Goal: Task Accomplishment & Management: Use online tool/utility

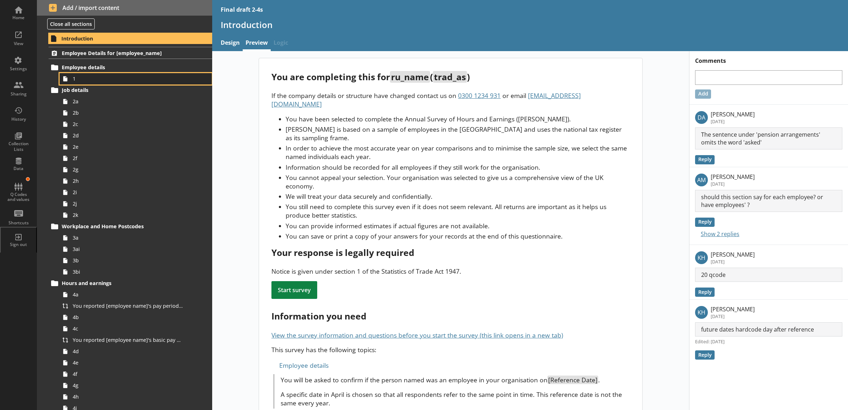
click at [155, 79] on span "1" at bounding box center [128, 78] width 110 height 7
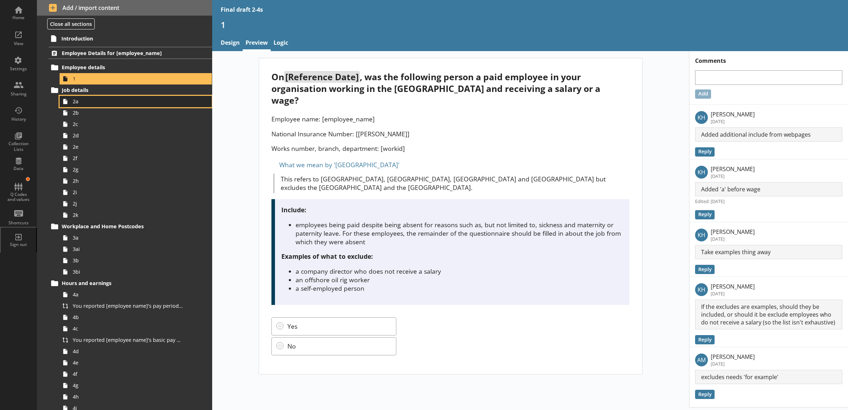
click at [153, 98] on span "2a" at bounding box center [128, 101] width 110 height 7
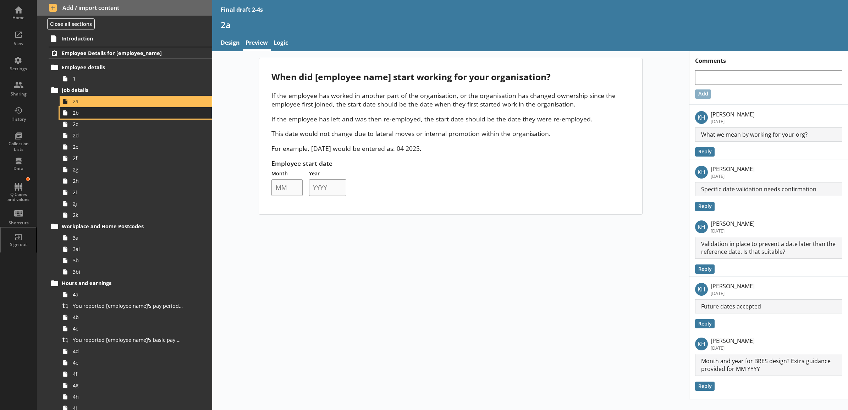
click at [132, 112] on span "2b" at bounding box center [128, 112] width 110 height 7
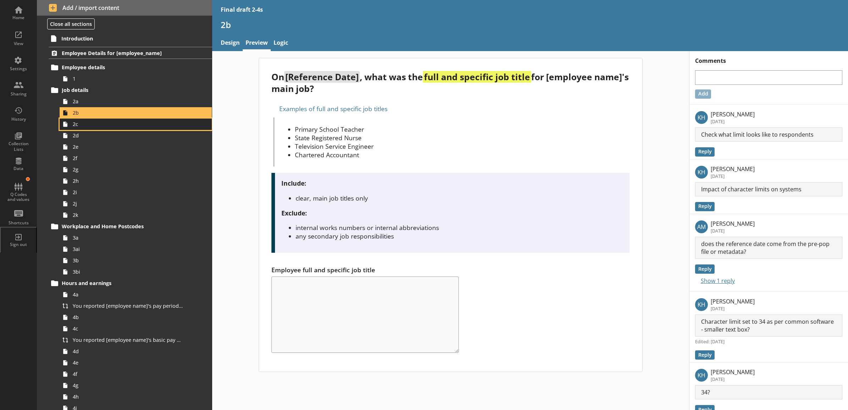
click at [135, 128] on link "2c" at bounding box center [136, 123] width 152 height 11
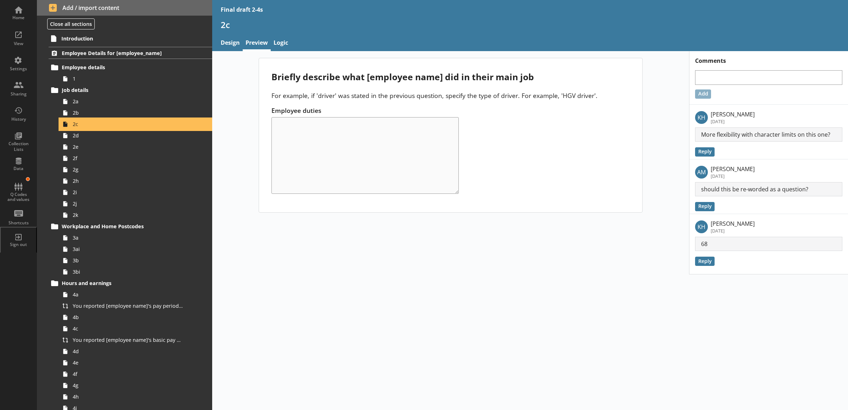
click at [135, 128] on link "2c" at bounding box center [136, 123] width 152 height 11
click at [135, 130] on link "2d" at bounding box center [136, 135] width 152 height 11
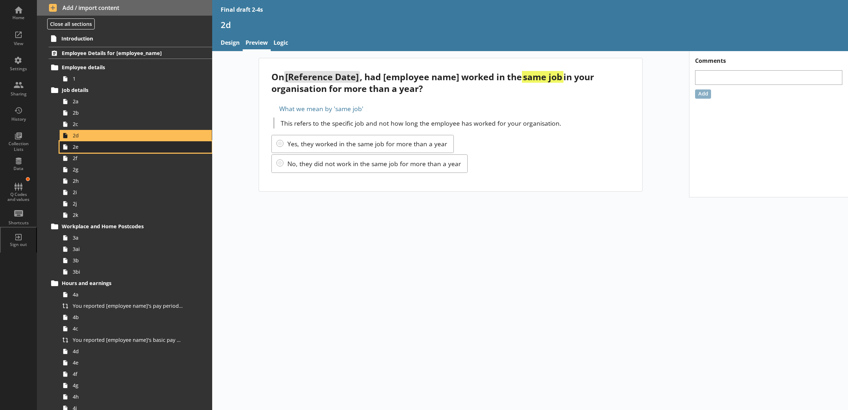
click at [135, 144] on span "2e" at bounding box center [128, 146] width 110 height 7
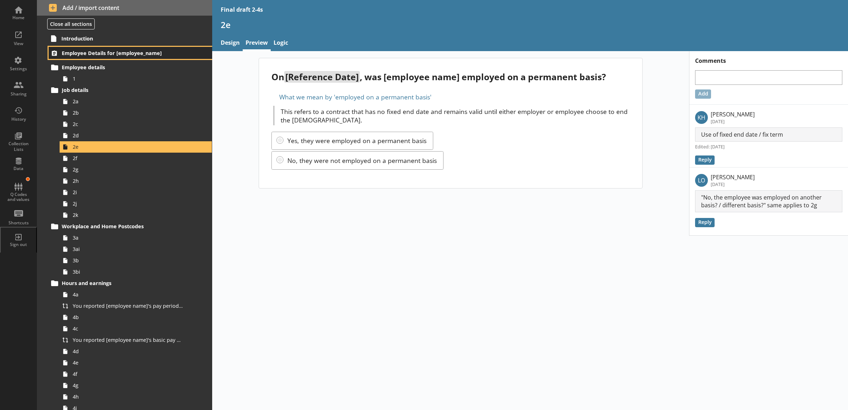
click at [110, 56] on span "Employee Details for [employee_name]" at bounding box center [121, 53] width 118 height 7
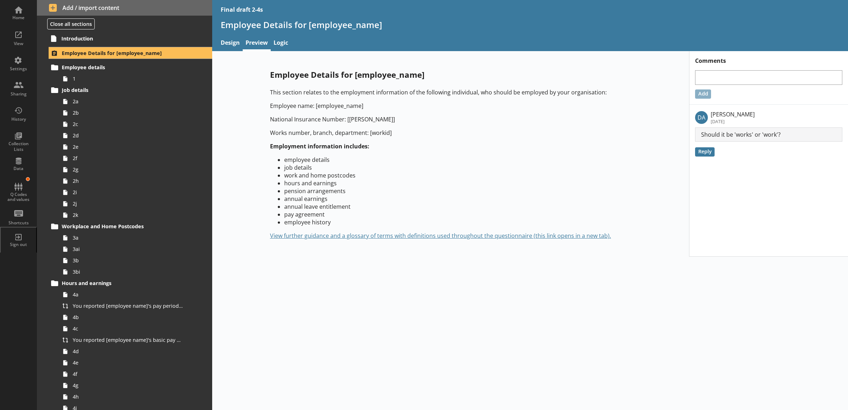
click at [378, 361] on div "Employee Details for [employee_name] This section relates to the employment inf…" at bounding box center [530, 230] width 636 height 359
click at [46, 52] on button at bounding box center [43, 53] width 10 height 10
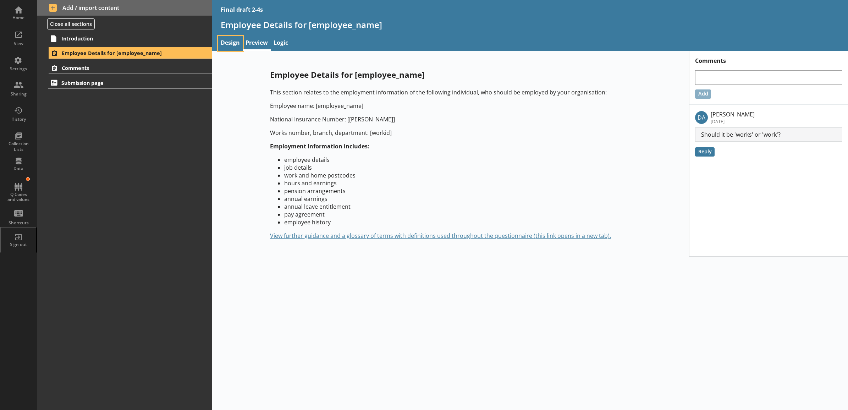
click at [235, 43] on link "Design" at bounding box center [230, 43] width 25 height 15
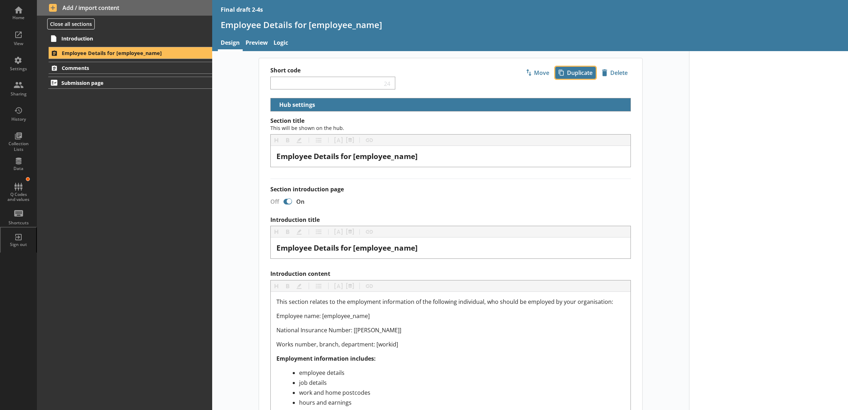
click at [568, 76] on span "icon-copy Duplicate" at bounding box center [576, 72] width 40 height 11
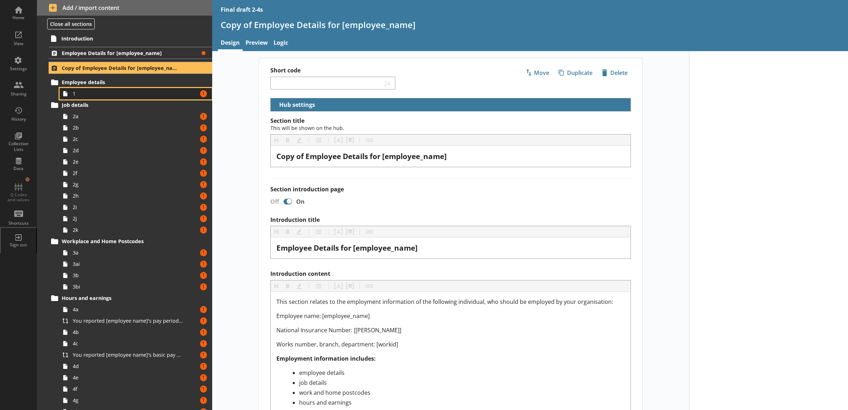
click at [153, 92] on span "1" at bounding box center [128, 93] width 110 height 7
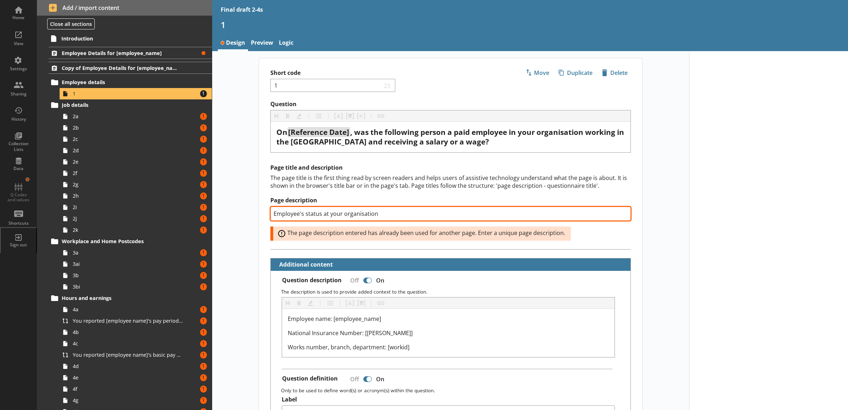
click at [414, 213] on input "Employee's status at your organisation" at bounding box center [450, 213] width 360 height 14
type textarea "x"
type input "Employee's status at your organisation"
type textarea "x"
type input "Employee's status at your organisation 1"
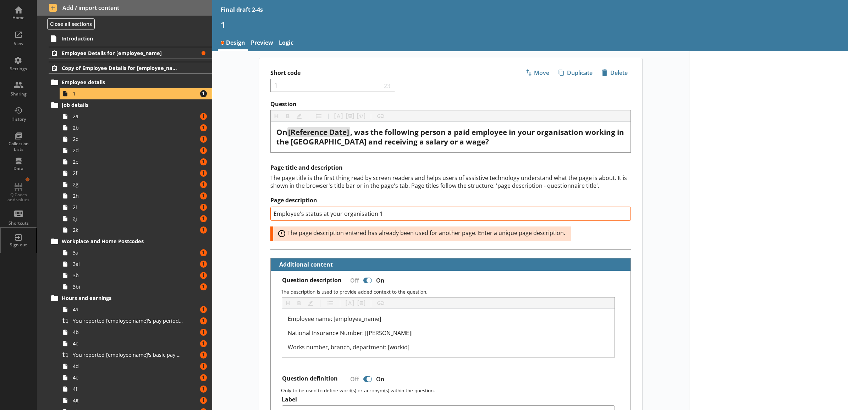
click at [137, 118] on span "2a" at bounding box center [128, 116] width 110 height 7
type textarea "x"
type input "Employee's status at your organisation"
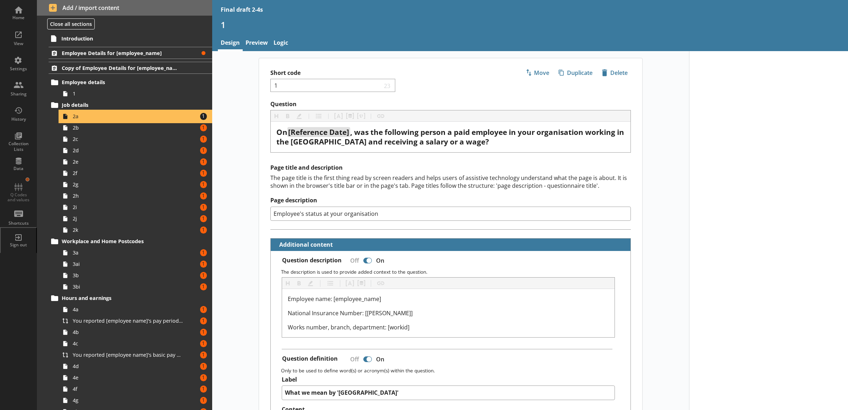
type textarea "x"
select select "mm/yyyy"
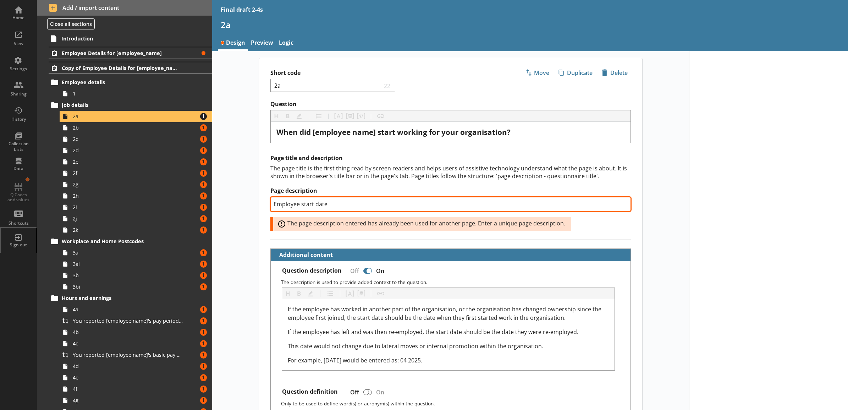
click at [385, 206] on input "Employee start date" at bounding box center [450, 204] width 360 height 14
type textarea "x"
type input "Employee start date 1"
type textarea "x"
type input "Employee start date 1"
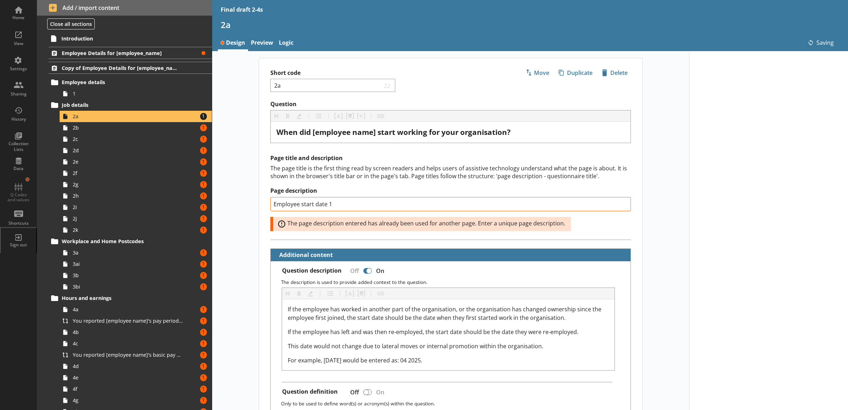
click at [240, 204] on div "Short code 2a 22 Move icon-copy Duplicate icon-delete Created with Sketch. Dele…" at bounding box center [450, 364] width 477 height 612
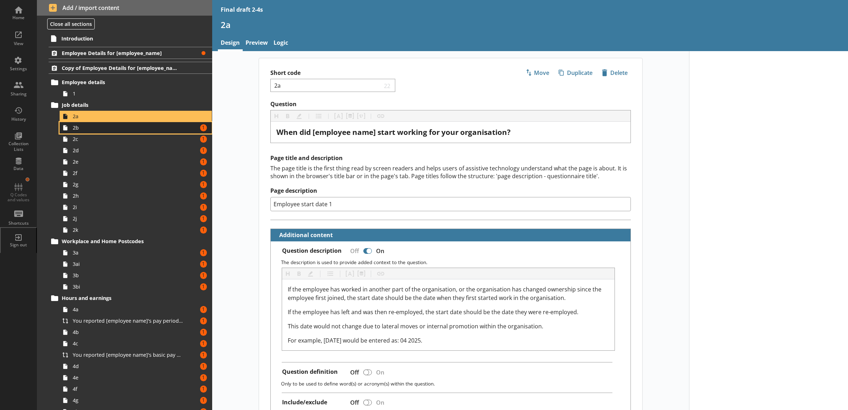
click at [174, 133] on link "2b Amount of errors: 1" at bounding box center [136, 127] width 152 height 11
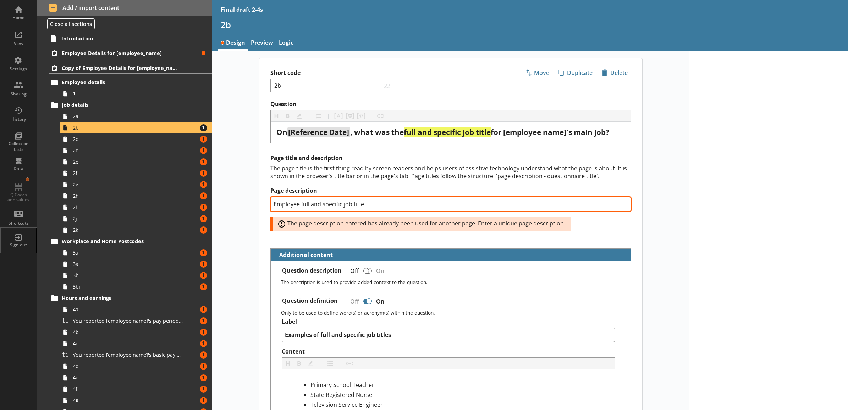
click at [380, 207] on input "Employee full and specific job title" at bounding box center [450, 204] width 360 height 14
type textarea "x"
type input "Employee full and specific job title 1"
type textarea "x"
type input "Employee full and specific job title 1"
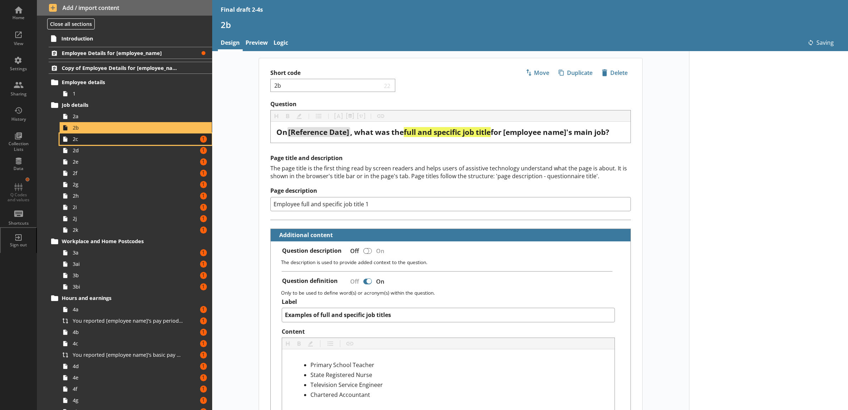
click at [171, 141] on span "2c" at bounding box center [128, 139] width 110 height 7
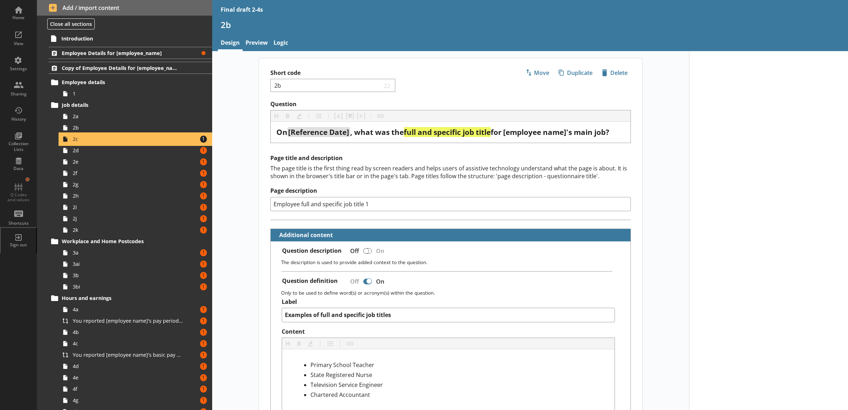
type textarea "x"
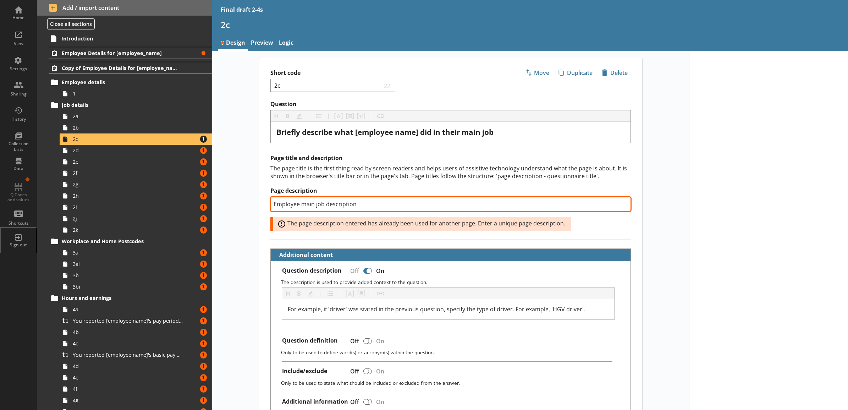
click at [359, 206] on input "Employee main job description" at bounding box center [450, 204] width 360 height 14
type input "Employee main job description 1"
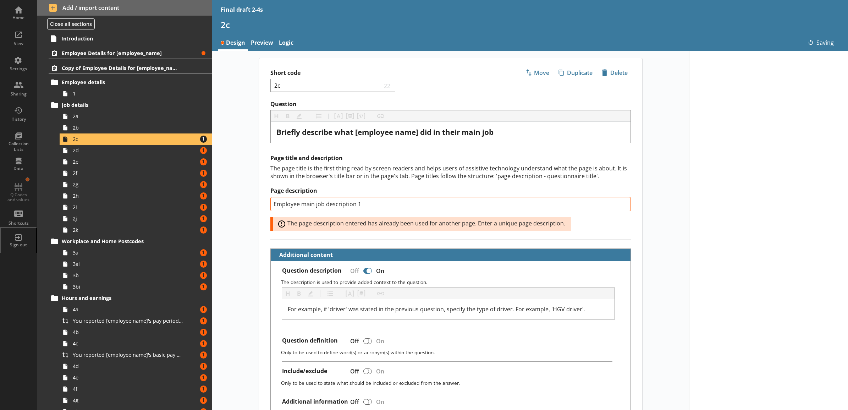
click at [222, 167] on div "Short code 2c 22 Move icon-copy Duplicate icon-delete Created with Sketch. Dele…" at bounding box center [450, 333] width 477 height 550
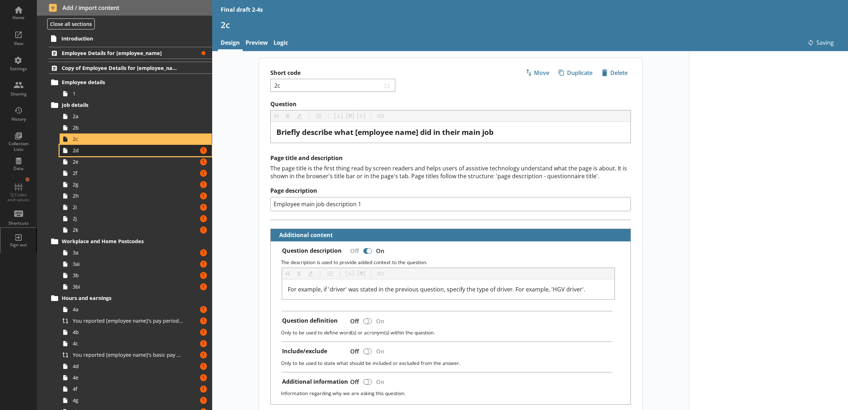
click at [173, 153] on span "2d" at bounding box center [128, 150] width 110 height 7
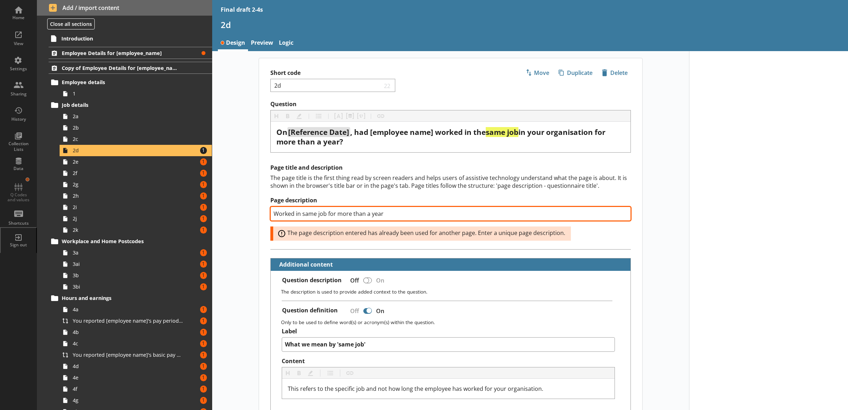
click at [397, 211] on input "Worked in same job for more than a year" at bounding box center [450, 213] width 360 height 14
type textarea "x"
type input "Worked in same job for more than a year 1"
type textarea "x"
type input "Worked in same job for more than a year 1"
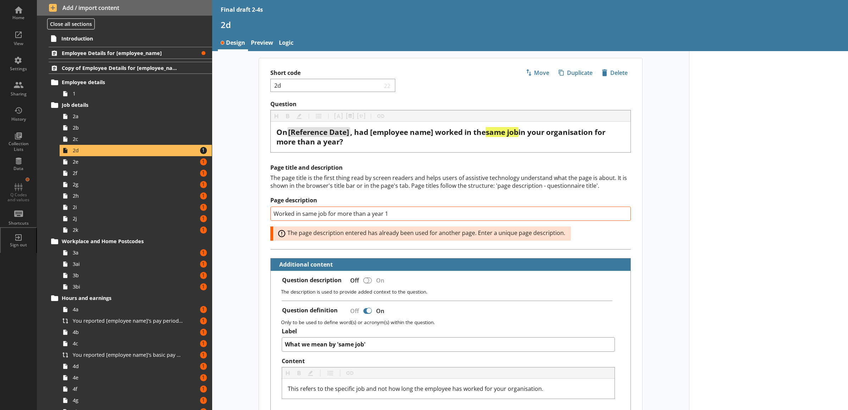
click at [174, 162] on span "2e" at bounding box center [128, 161] width 110 height 7
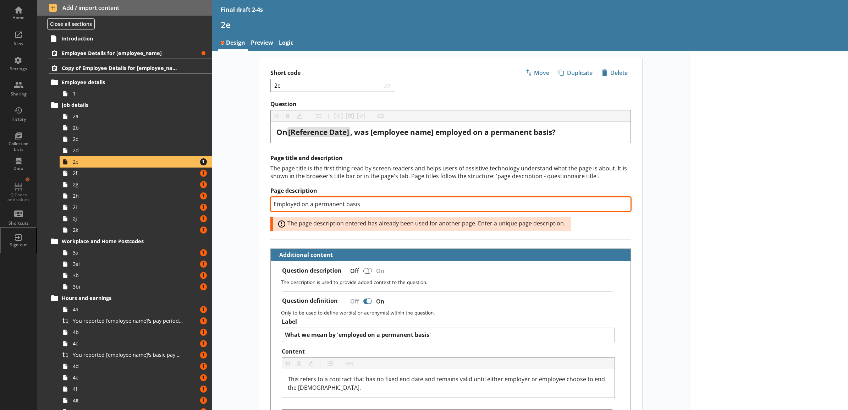
click at [382, 209] on input "Employed on a permanent basis" at bounding box center [450, 204] width 360 height 14
type textarea "x"
type input "Employed on a permanent basis"
type textarea "x"
type input "Employed on a permanent basis 1"
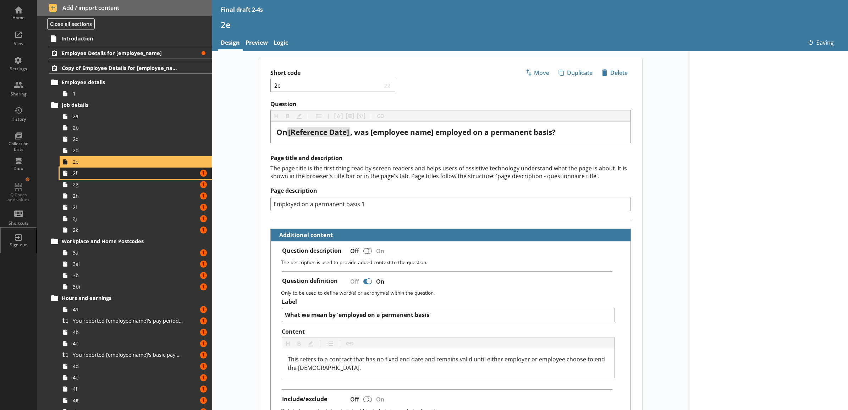
click at [181, 172] on link "2f Amount of errors: 1" at bounding box center [136, 172] width 152 height 11
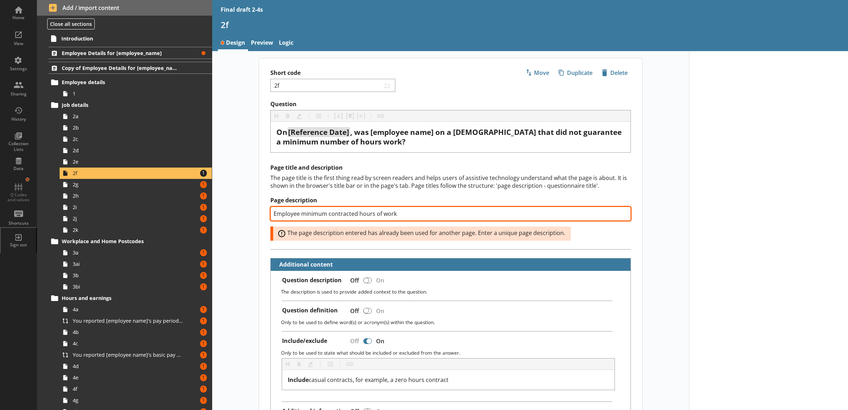
click at [402, 215] on input "Employee minimum contracted hours of work" at bounding box center [450, 213] width 360 height 14
type textarea "x"
type input "Employee minimum contracted hours of work 1"
type textarea "x"
type input "Employee minimum contracted hours of work 1"
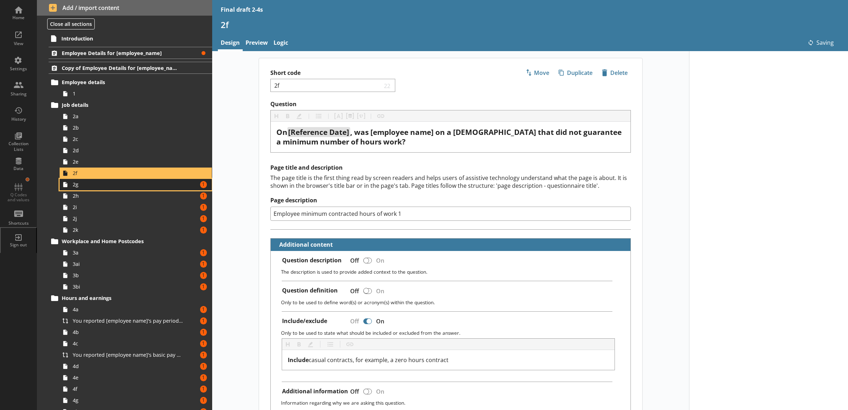
click at [184, 183] on link "2g Amount of errors: 1" at bounding box center [136, 184] width 152 height 11
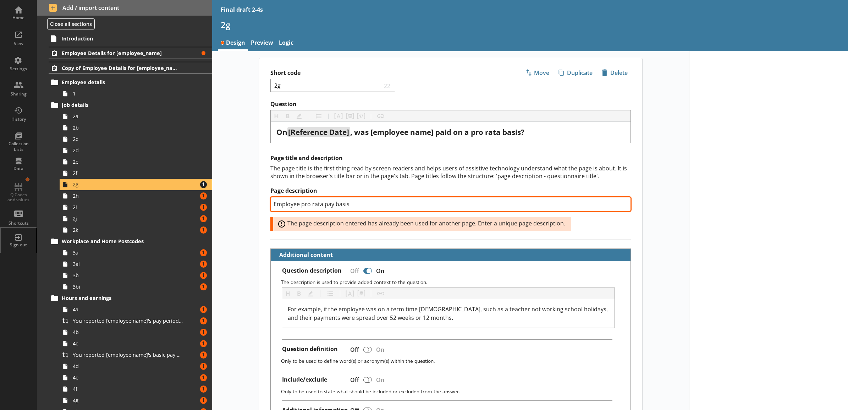
click at [402, 206] on input "Employee pro rata pay basis" at bounding box center [450, 204] width 360 height 14
type textarea "x"
type input "Employee pro rata pay basis"
type textarea "x"
type input "Employee pro rata pay basis 1"
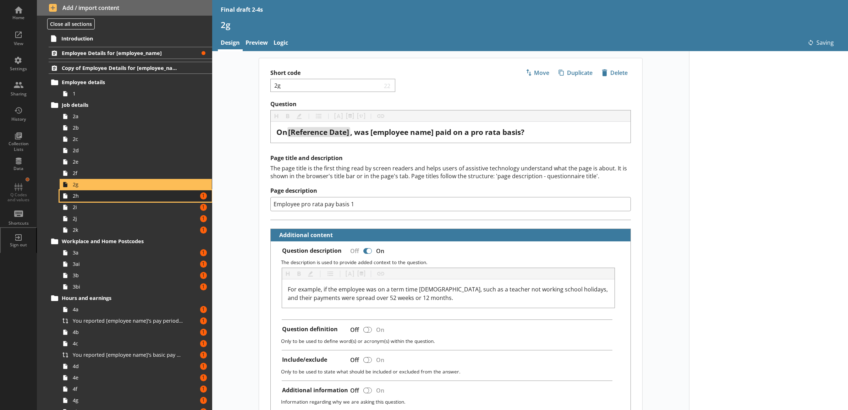
click at [166, 196] on span "2h" at bounding box center [128, 195] width 110 height 7
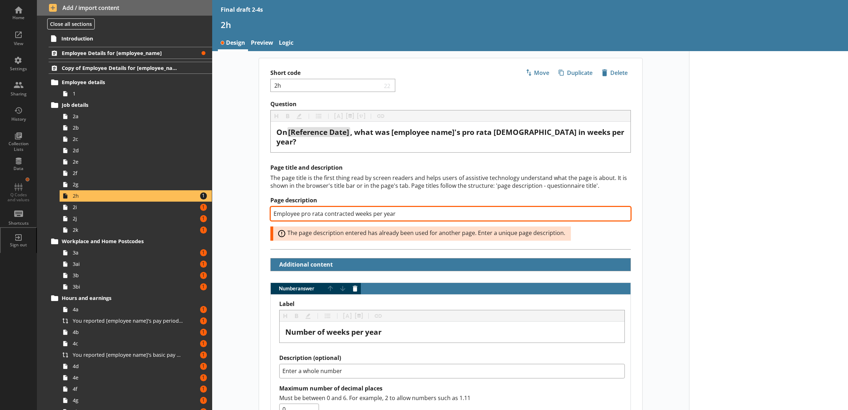
click at [403, 206] on input "Employee pro rata contracted weeks per year" at bounding box center [450, 213] width 360 height 14
type textarea "x"
type input "Employee pro rata contracted weeks per year 1"
type textarea "x"
type input "Employee pro rata contracted weeks per year 1"
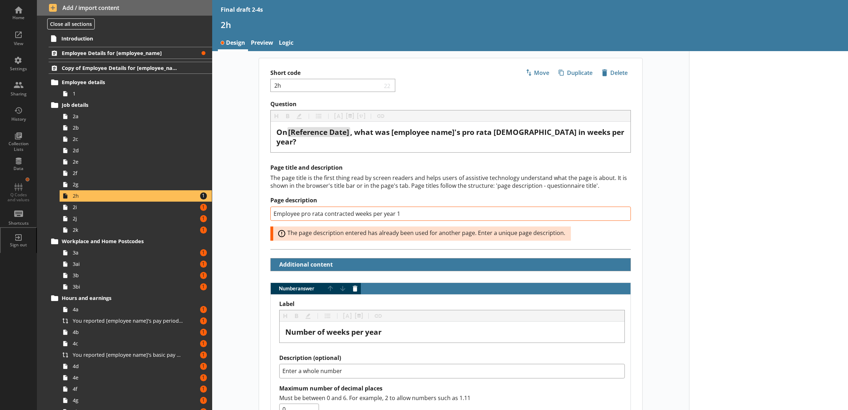
click at [239, 153] on div "Short code 2h 22 Move icon-copy Duplicate icon-delete Created with Sketch. Dele…" at bounding box center [450, 328] width 477 height 541
click at [155, 212] on link "2i Amount of errors: 1" at bounding box center [136, 207] width 152 height 11
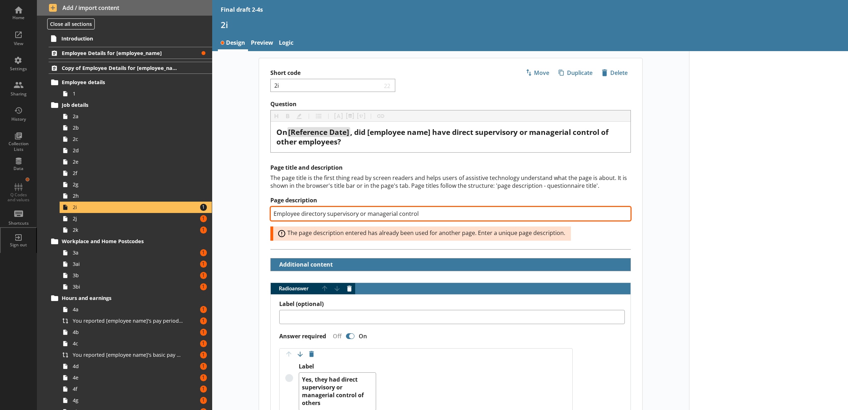
click at [420, 212] on input "Employee directory supervisory or managerial control" at bounding box center [450, 213] width 360 height 14
type textarea "x"
type input "Employee directory supervisory or managerial control1"
type textarea "x"
type input "Employee directory supervisory or managerial control1"
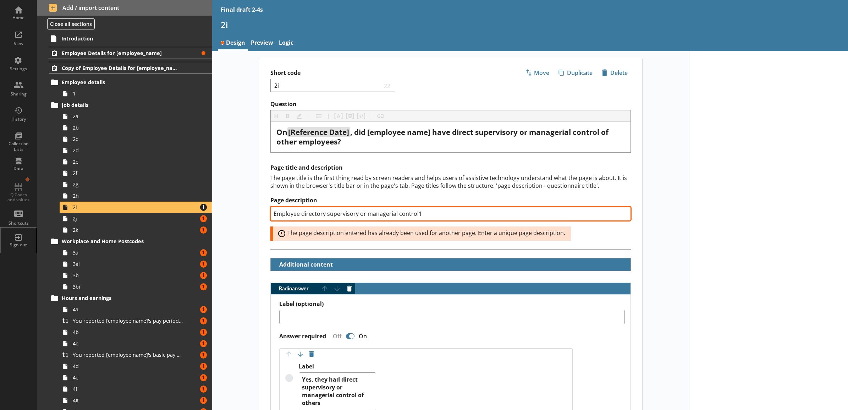
click at [414, 215] on input "Employee directory supervisory or managerial control1" at bounding box center [450, 213] width 360 height 14
type textarea "x"
type input "Employee directory supervisory or managerial control 1"
type textarea "x"
type input "Employee directory supervisory or managerial control 1"
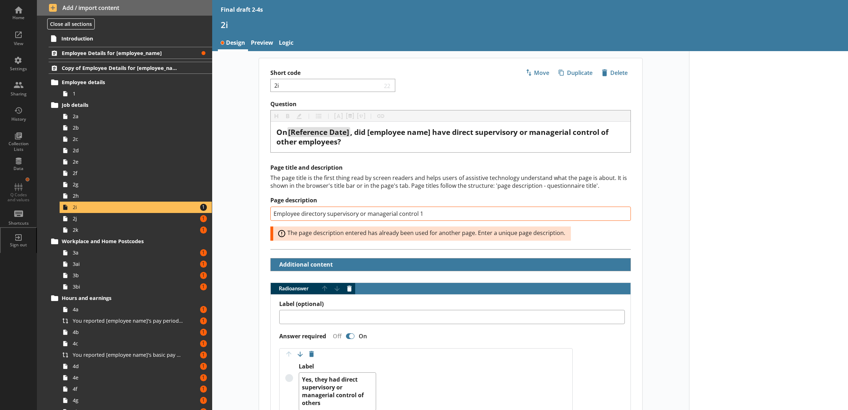
click at [259, 168] on div "Page title and description The page title is the first thing read by screen rea…" at bounding box center [450, 206] width 383 height 85
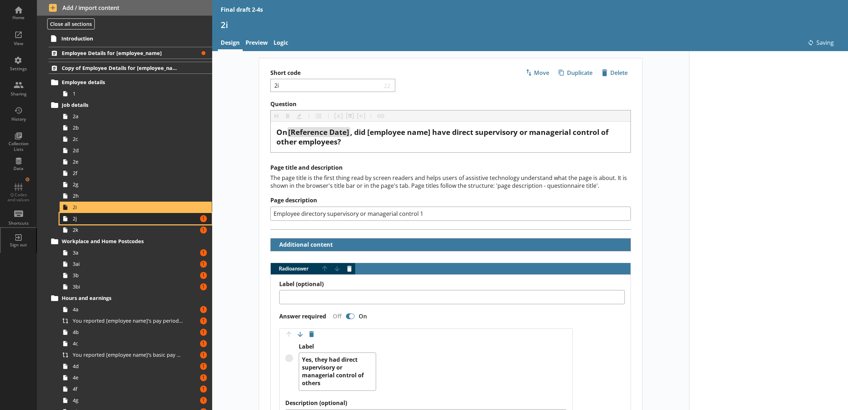
click at [171, 219] on span "2j" at bounding box center [128, 218] width 110 height 7
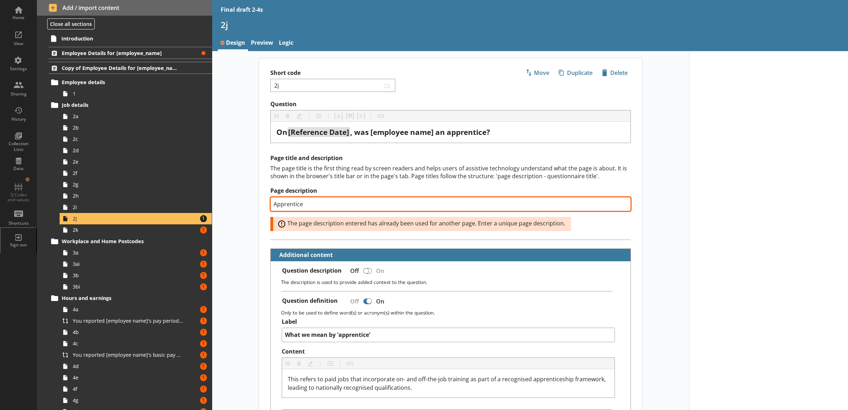
click at [409, 204] on input "Apprentice" at bounding box center [450, 204] width 360 height 14
type textarea "x"
type input "Apprentice"
type textarea "x"
type input "Apprentice 1"
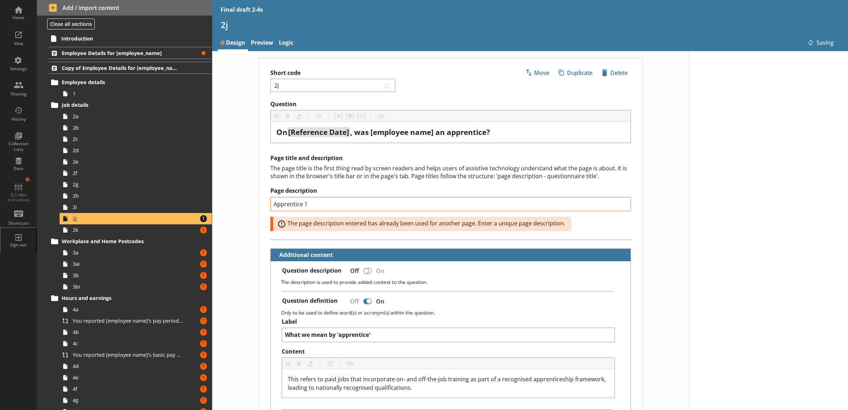
click at [259, 176] on div "Page title and description The page title is the first thing read by screen rea…" at bounding box center [450, 196] width 383 height 85
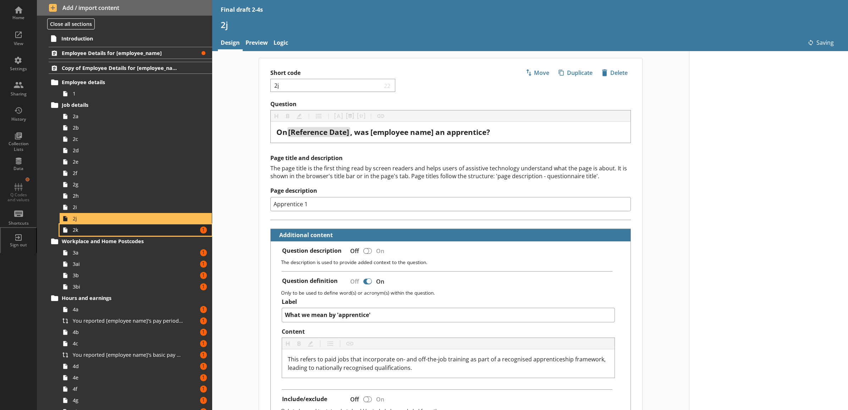
click at [181, 229] on link "2k Amount of errors: 1" at bounding box center [136, 229] width 152 height 11
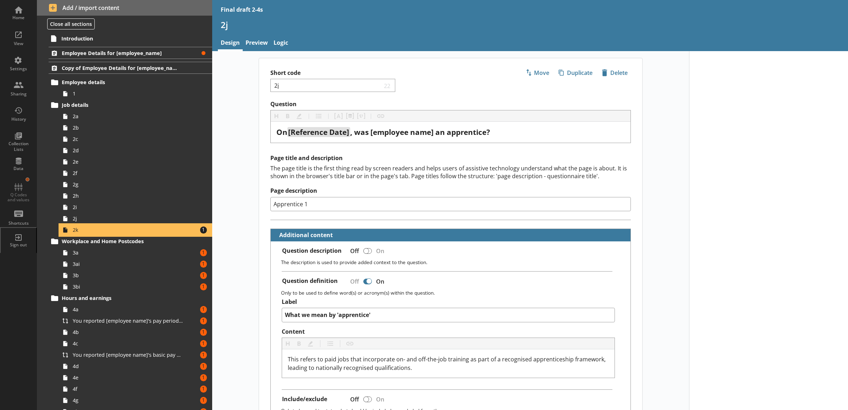
type textarea "x"
select select "mm/yyyy"
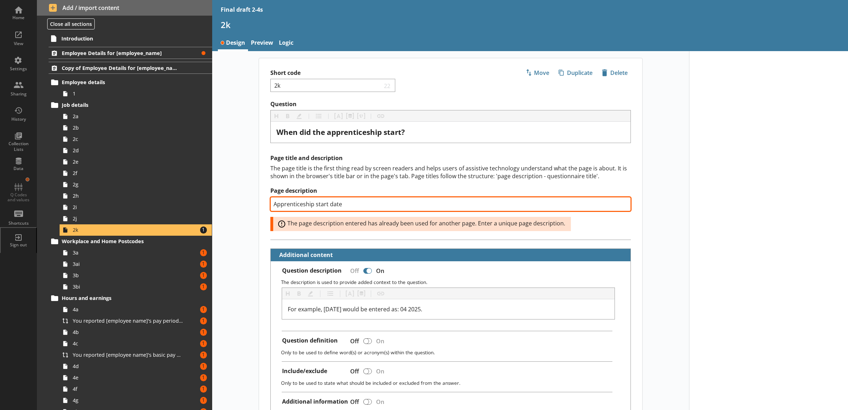
click at [391, 208] on input "Apprenticeship start date" at bounding box center [450, 204] width 360 height 14
type textarea "x"
type input "Apprenticeship start date"
type textarea "x"
type input "Apprenticeship start date 1"
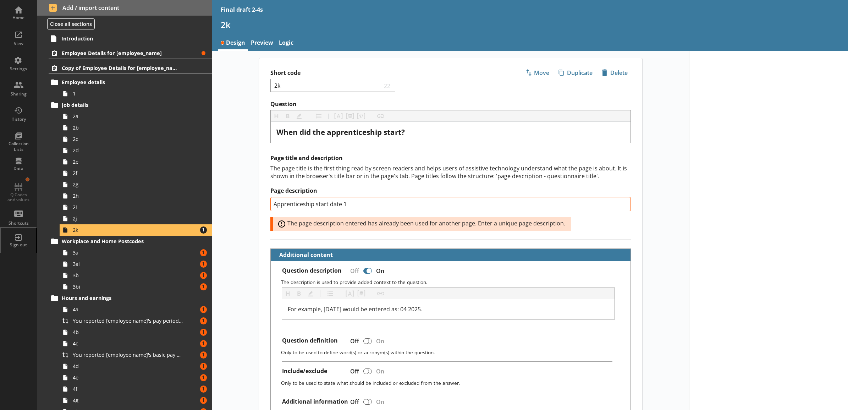
click at [241, 180] on div "Short code 2k 22 Move icon-copy Duplicate icon-delete Created with Sketch. Dele…" at bounding box center [450, 338] width 477 height 561
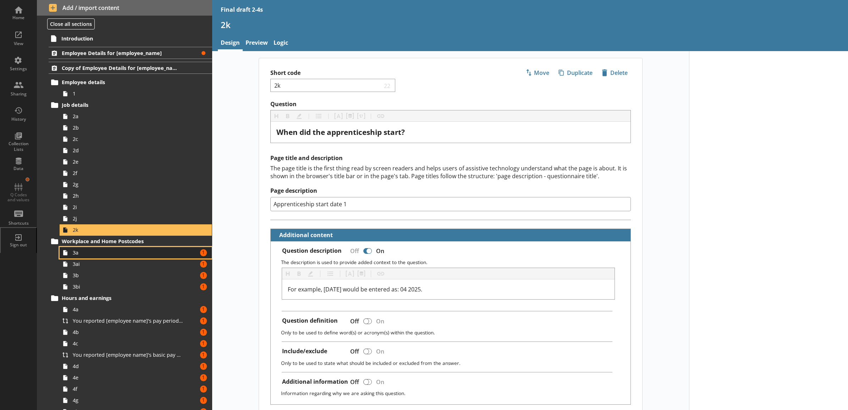
click at [148, 249] on link "3a Amount of errors: 1" at bounding box center [136, 252] width 152 height 11
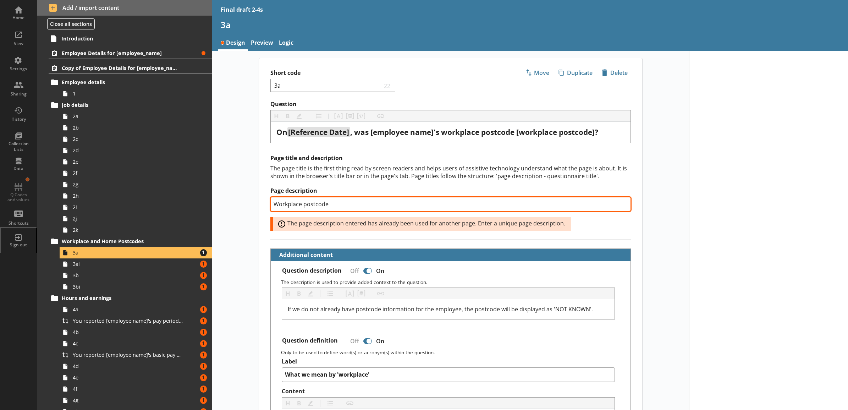
click at [343, 200] on input "Workplace postcode" at bounding box center [450, 204] width 360 height 14
type textarea "x"
type input "Workplace postcode 1"
type textarea "x"
type input "Workplace postcode 1"
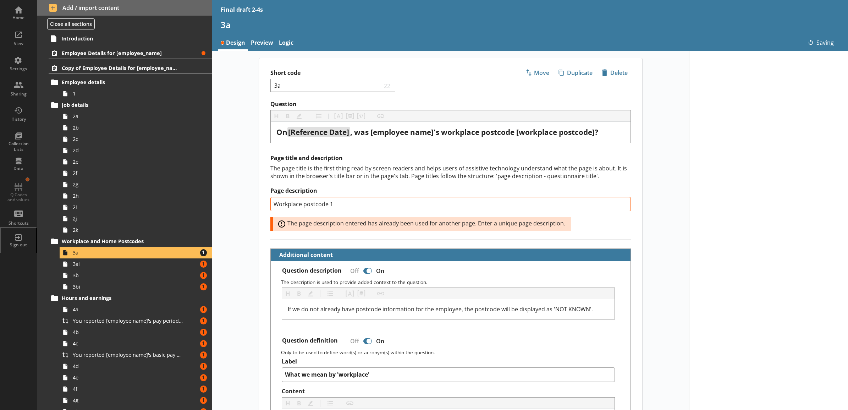
drag, startPoint x: 247, startPoint y: 190, endPoint x: 191, endPoint y: 225, distance: 66.4
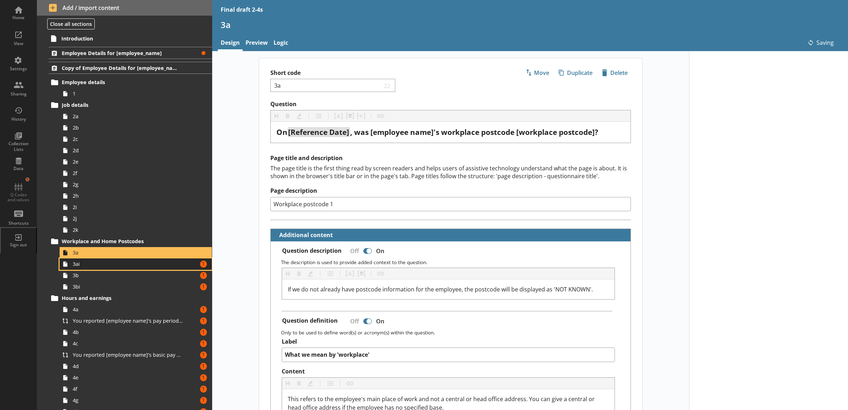
click at [163, 263] on span "3ai" at bounding box center [128, 263] width 110 height 7
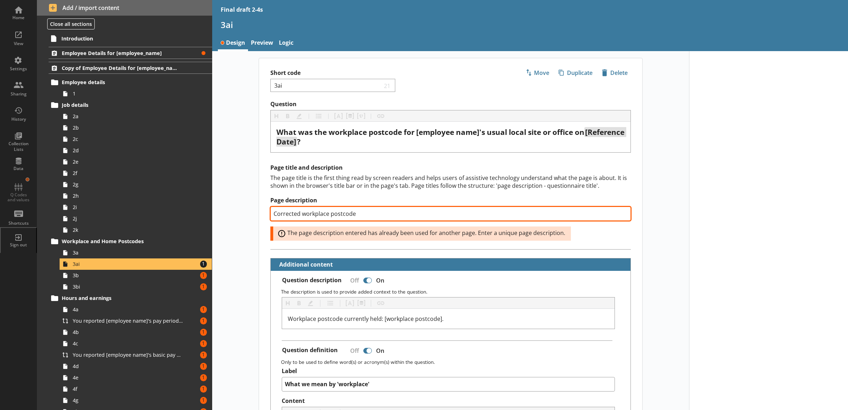
click at [359, 217] on input "Corrected workplace postcode" at bounding box center [450, 213] width 360 height 14
type textarea "x"
type input "Corrected workplace postcode 1"
type textarea "x"
type input "Corrected workplace postcode 1"
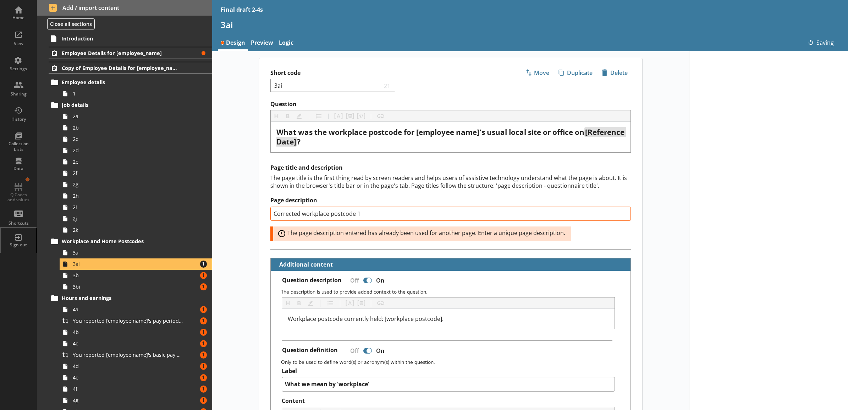
click at [242, 196] on div "Short code 3ai 21 Move icon-copy Duplicate icon-delete Created with Sketch. Del…" at bounding box center [450, 401] width 477 height 687
type textarea "x"
type input "Corrected workplace postcode"
type textarea "x"
type input "Corrected workplace postcode 1"
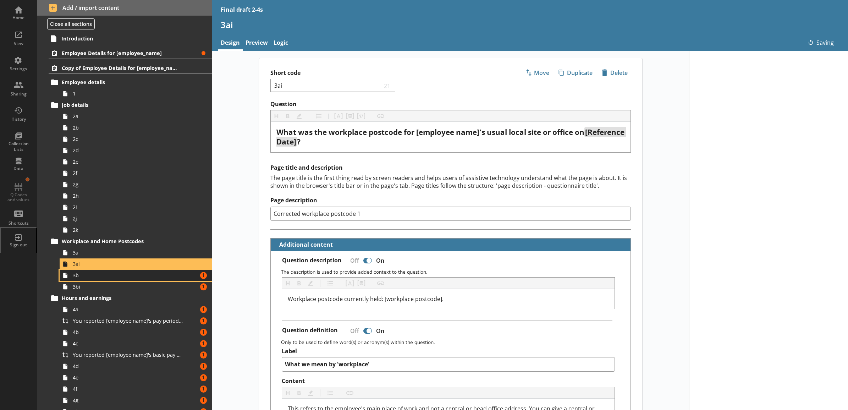
click at [164, 276] on span "3b" at bounding box center [128, 275] width 110 height 7
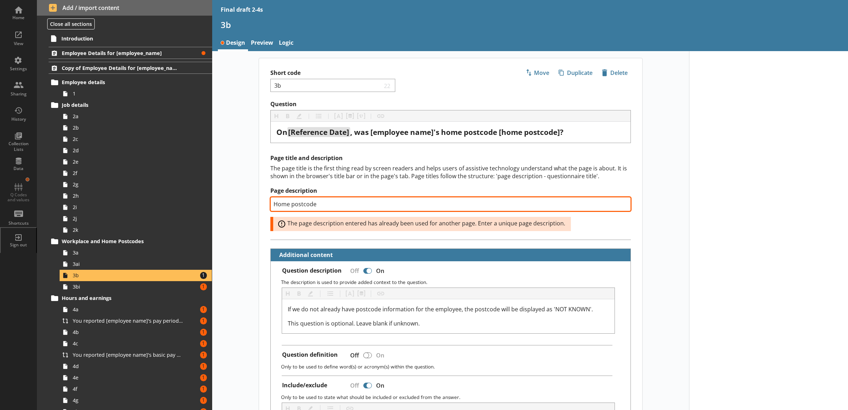
click at [373, 208] on input "Home postcode" at bounding box center [450, 204] width 360 height 14
type textarea "x"
type input "Home postcode 1"
type textarea "x"
type input "Home postcode 1"
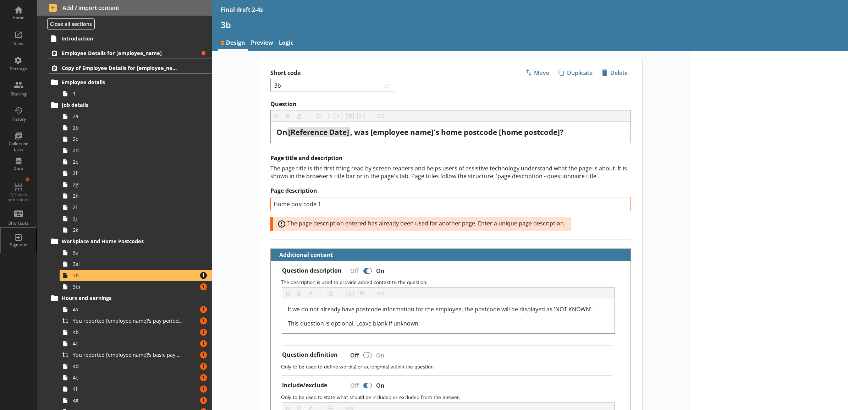
drag, startPoint x: 264, startPoint y: 195, endPoint x: 243, endPoint y: 208, distance: 23.9
click at [264, 195] on div "Page title and description The page title is the first thing read by screen rea…" at bounding box center [450, 196] width 383 height 85
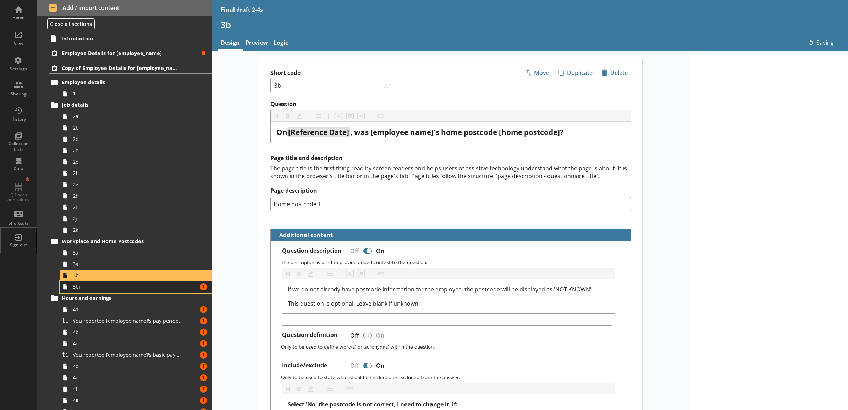
click at [181, 284] on link "3bi Amount of errors: 1" at bounding box center [136, 286] width 152 height 11
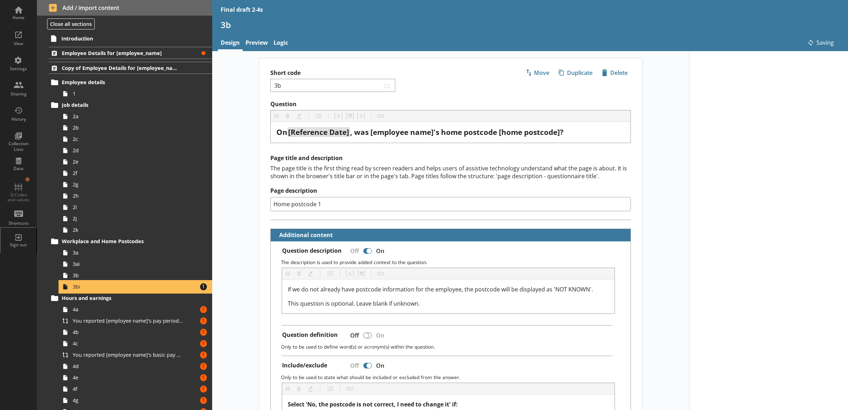
type textarea "x"
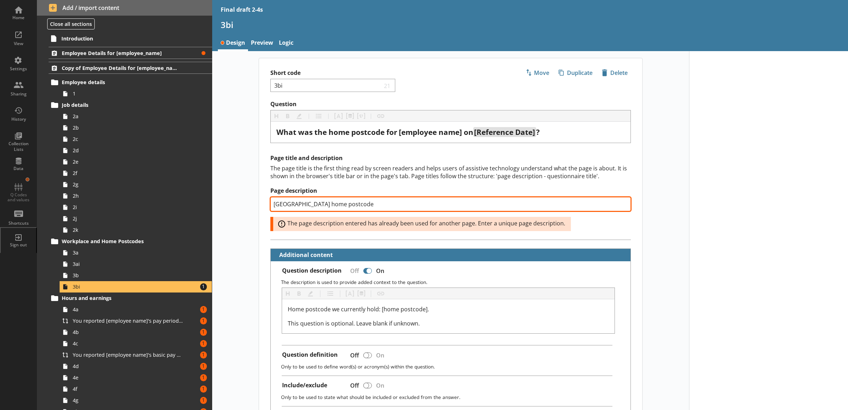
click at [364, 208] on input "[GEOGRAPHIC_DATA] home postcode" at bounding box center [450, 204] width 360 height 14
type input "[GEOGRAPHIC_DATA] home postcode 1"
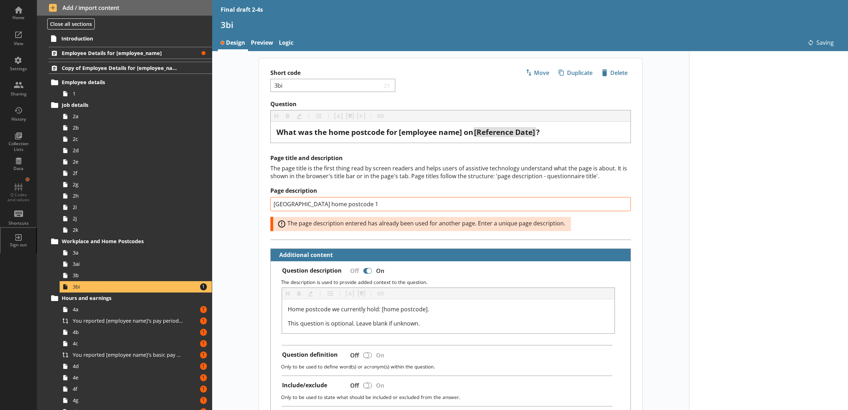
click at [240, 181] on div "Short code 3bi 21 Move icon-copy Duplicate icon-delete Created with Sketch. Del…" at bounding box center [450, 348] width 477 height 581
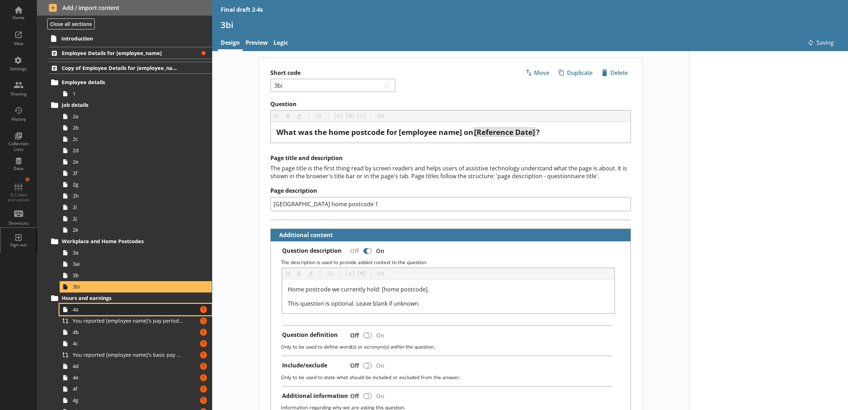
click at [151, 309] on span "4a" at bounding box center [128, 309] width 110 height 7
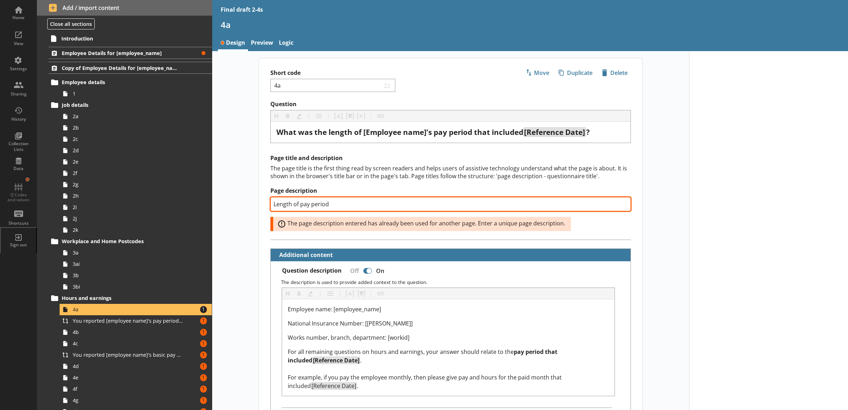
click at [368, 205] on input "Length of pay period" at bounding box center [450, 204] width 360 height 14
type textarea "x"
type input "Length of pay period 1"
type textarea "x"
type input "Length of pay period 1"
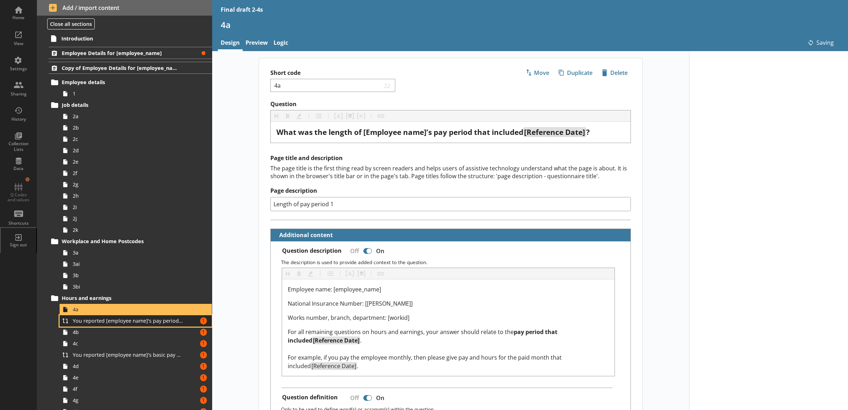
click at [149, 321] on span "You reported [employee name]'s pay period that included [Reference Date] to be …" at bounding box center [128, 320] width 110 height 7
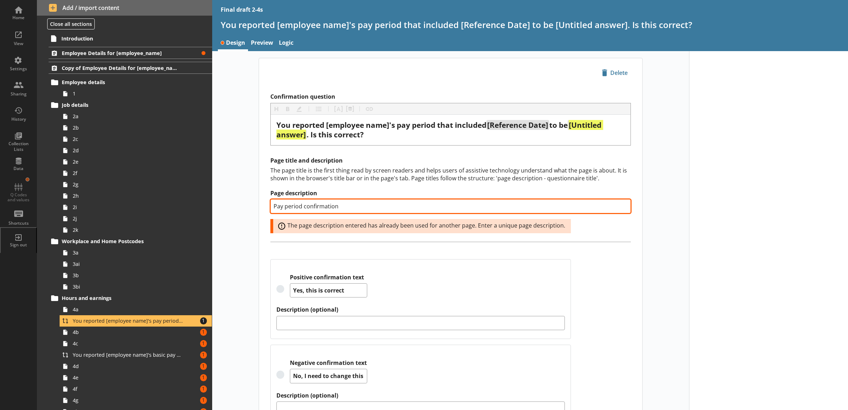
click at [341, 211] on input "Pay period confirmation" at bounding box center [450, 206] width 360 height 14
type textarea "x"
type input "Pay period confirmation"
type textarea "x"
type input "Pay period confirmation 1"
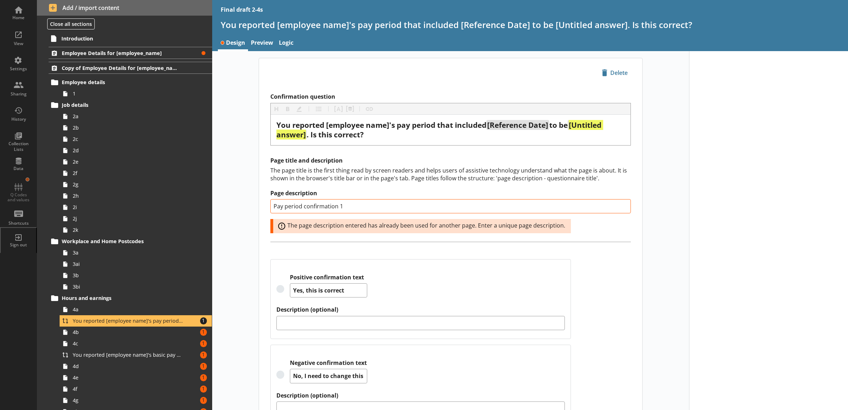
click at [245, 203] on div "icon-delete Created with Sketch. Delete Confirmation question Heading Heading B…" at bounding box center [450, 250] width 477 height 384
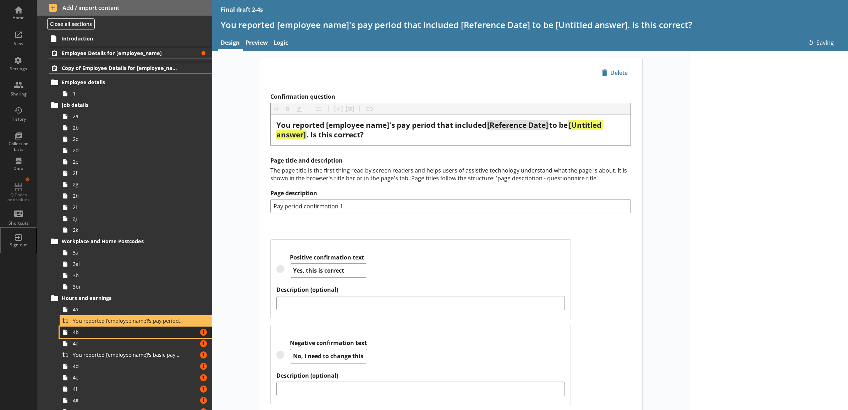
click at [158, 333] on span "4b" at bounding box center [128, 332] width 110 height 7
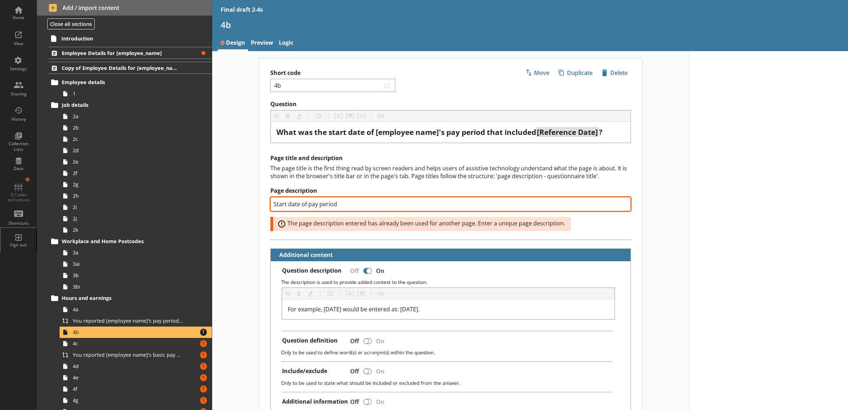
click at [354, 206] on input "Start date of pay period" at bounding box center [450, 204] width 360 height 14
type textarea "x"
type input "Start date of pay period 1"
type textarea "x"
type input "Start date of pay period 1"
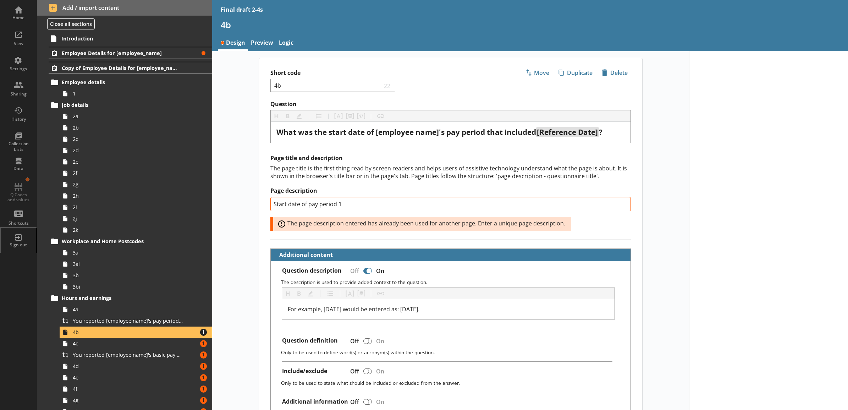
drag, startPoint x: 247, startPoint y: 217, endPoint x: 239, endPoint y: 233, distance: 17.9
click at [247, 217] on div "Short code 4b 22 Move icon-copy Duplicate icon-delete Created with Sketch. Dele…" at bounding box center [450, 338] width 477 height 561
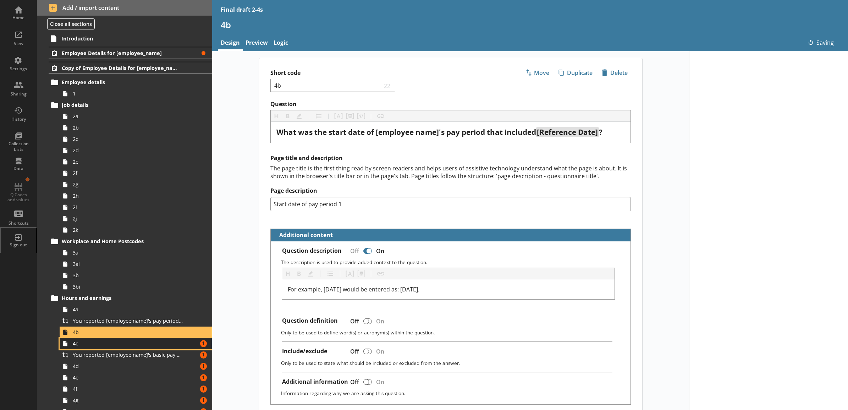
click at [180, 340] on link "4c Amount of errors: 1" at bounding box center [136, 343] width 152 height 11
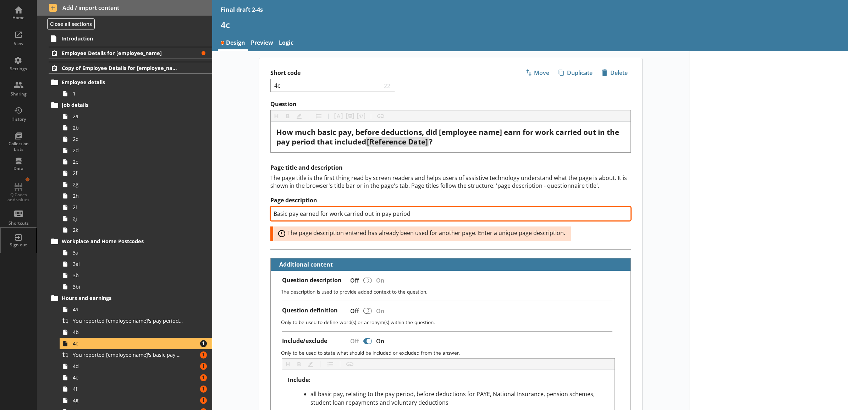
drag, startPoint x: 433, startPoint y: 216, endPoint x: 313, endPoint y: 213, distance: 120.7
click at [432, 218] on input "Basic pay earned for work carried out in pay period" at bounding box center [450, 213] width 360 height 14
type textarea "x"
type input "Basic pay earned for work carried out in pay period 1"
type textarea "x"
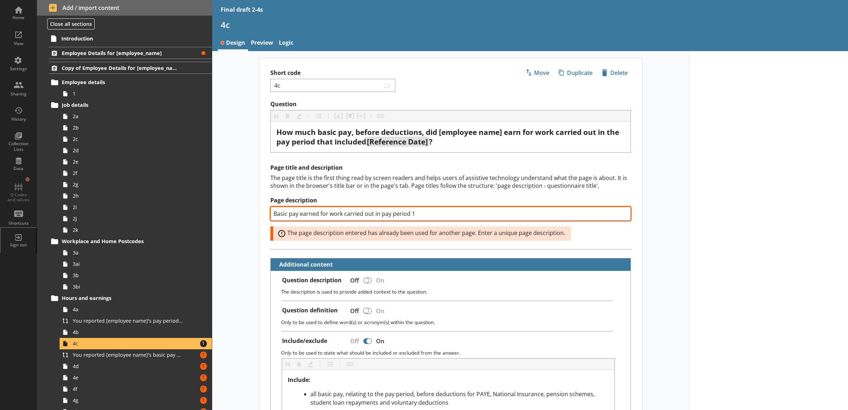
type input "Basic pay earned for work carried out in pay period 1"
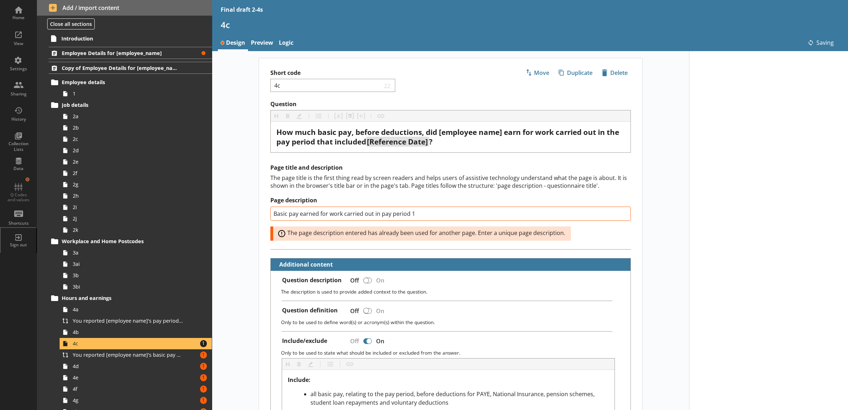
click at [260, 205] on div "Page title and description The page title is the first thing read by screen rea…" at bounding box center [450, 206] width 383 height 85
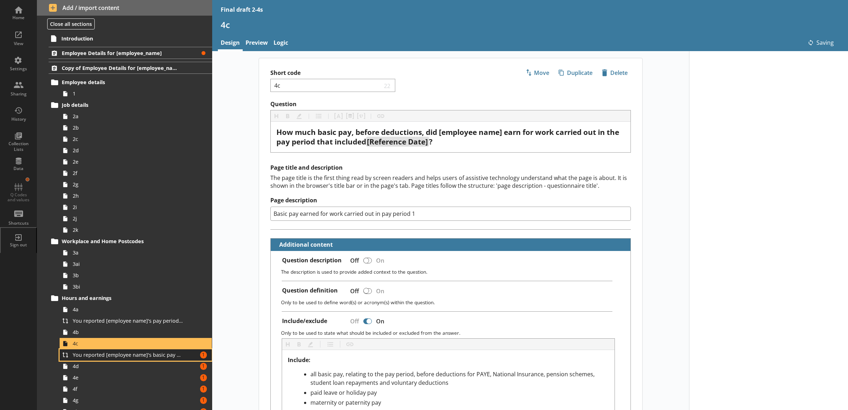
click at [178, 351] on link "You reported [employee name]'s basic pay earned for work carried out in the pay…" at bounding box center [136, 354] width 152 height 11
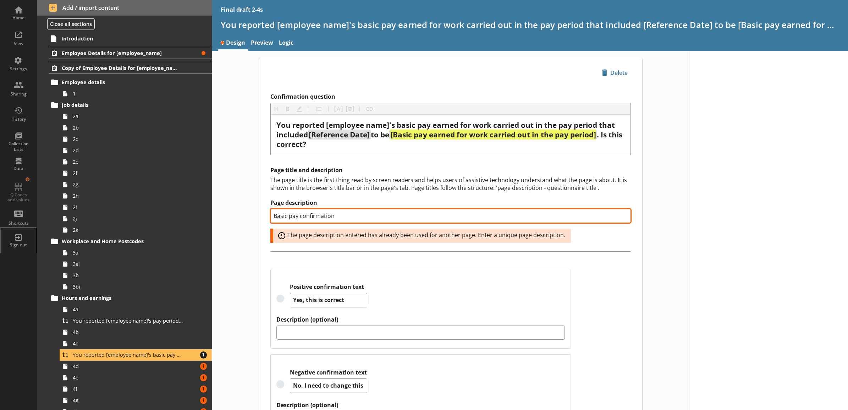
click at [388, 219] on input "Basic pay confirmation" at bounding box center [450, 216] width 360 height 14
type textarea "x"
type input "Basic pay confirmation"
type textarea "x"
type input "Basic pay confirmation 1"
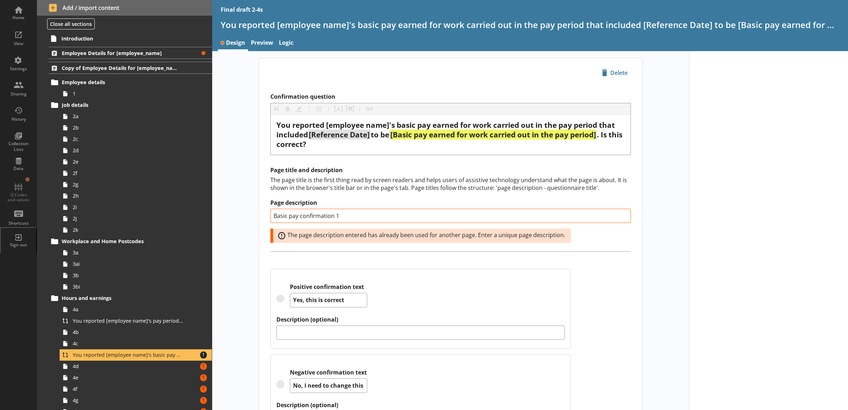
click at [231, 217] on div "icon-delete Created with Sketch. Delete Confirmation question Heading Heading B…" at bounding box center [450, 254] width 477 height 393
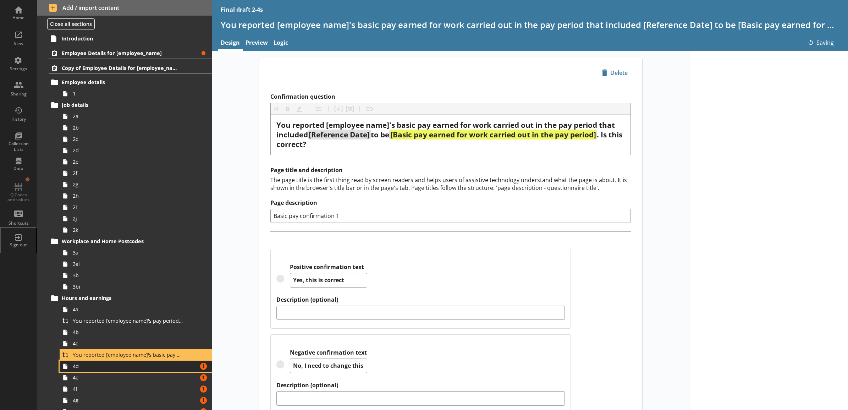
click at [167, 366] on span "4d" at bounding box center [128, 366] width 110 height 7
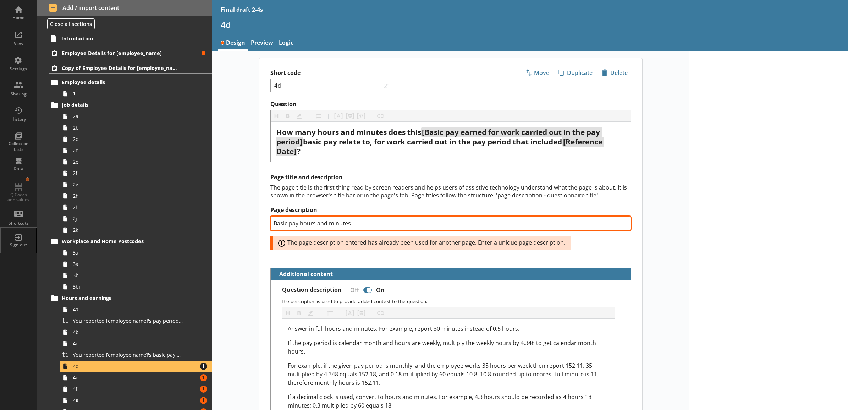
click at [379, 224] on input "Basic pay hours and minutes" at bounding box center [450, 223] width 360 height 14
type textarea "x"
type input "Basic pay hours and minutes 1"
type textarea "x"
type input "Basic pay hours and minutes 1"
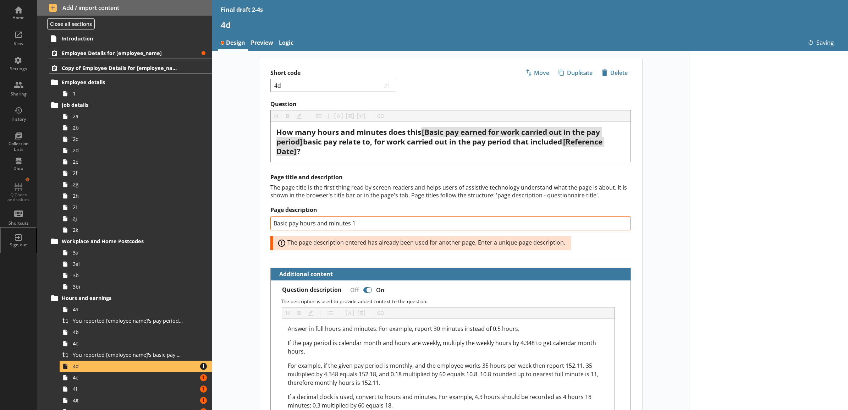
drag, startPoint x: 254, startPoint y: 224, endPoint x: 242, endPoint y: 226, distance: 12.9
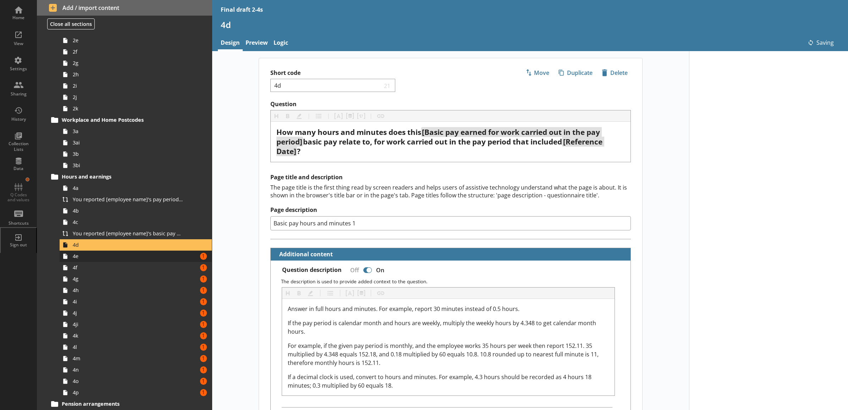
scroll to position [148, 0]
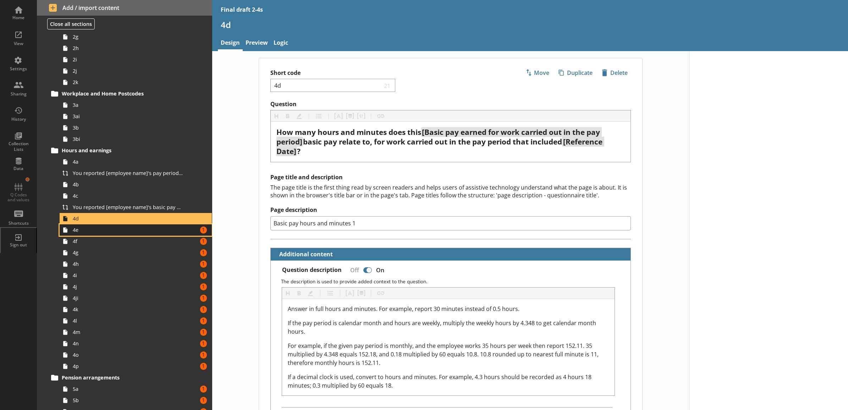
click at [185, 230] on link "4e Amount of errors: 1" at bounding box center [136, 229] width 152 height 11
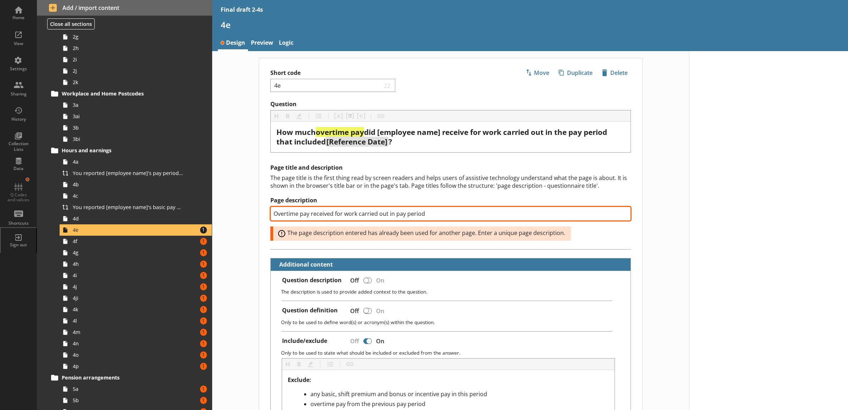
click at [437, 208] on input "Overtime pay received for work carried out in pay period" at bounding box center [450, 213] width 360 height 14
type textarea "x"
type input "Overtime pay received for work carried out in pay period"
type textarea "x"
type input "Overtime pay received for work carried out in pay period 1"
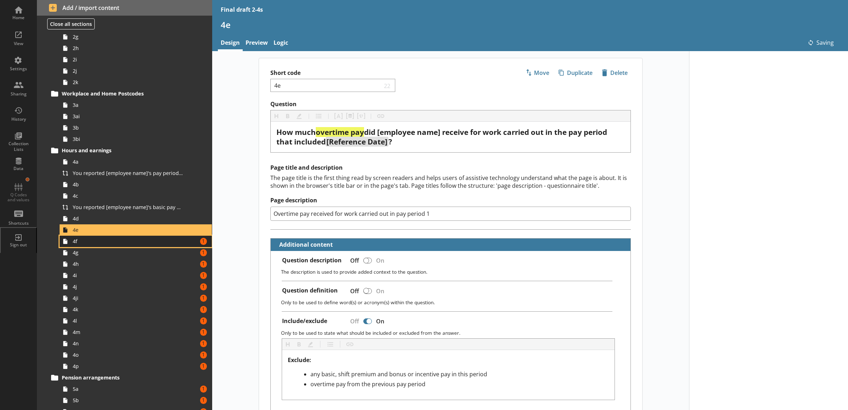
click at [183, 238] on link "4f Amount of errors: 1" at bounding box center [136, 241] width 152 height 11
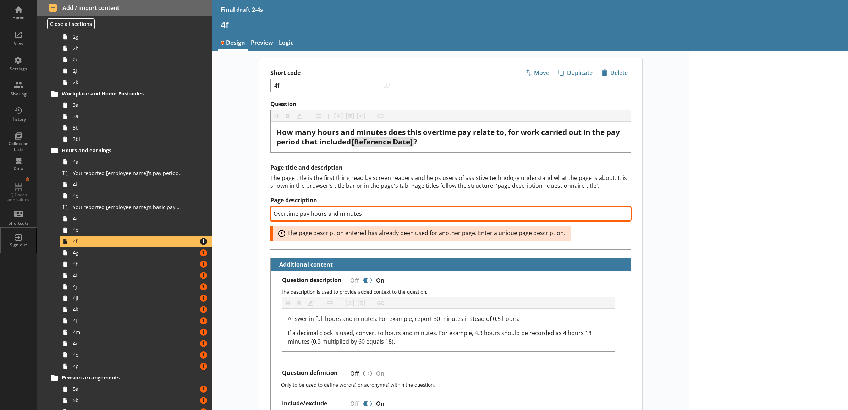
click at [423, 218] on input "Overtime pay hours and minutes" at bounding box center [450, 213] width 360 height 14
type textarea "x"
type input "Overtime pay hours and minutes"
type textarea "x"
type input "Overtime pay hours and minutes 1"
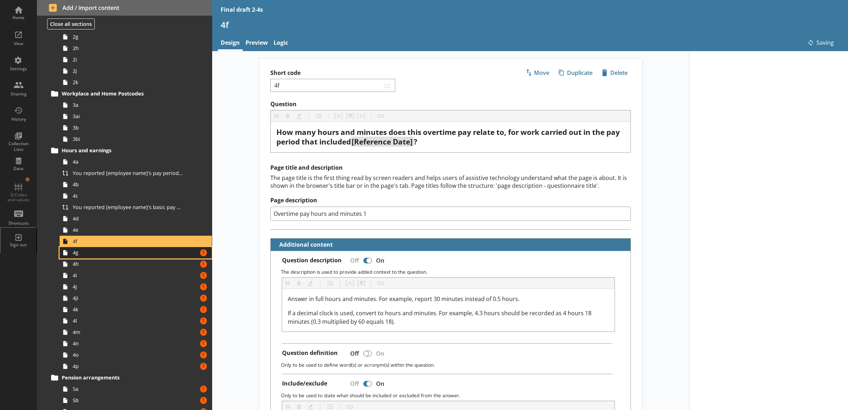
click at [186, 251] on link "4g Amount of errors: 1" at bounding box center [136, 252] width 152 height 11
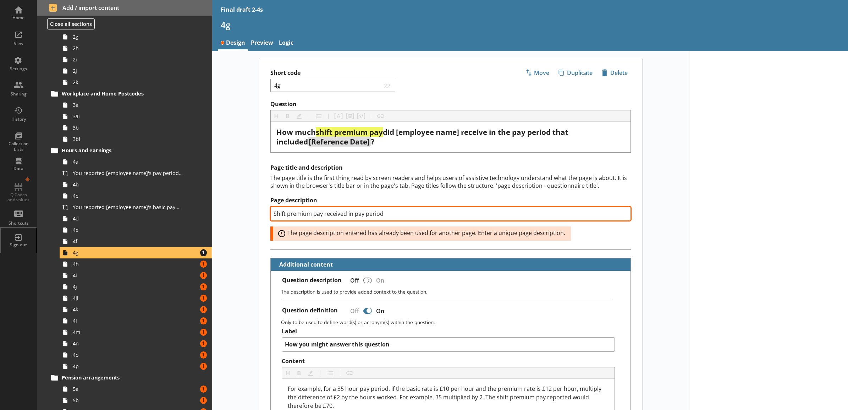
click at [378, 218] on input "Shift premium pay received in pay period" at bounding box center [450, 213] width 360 height 14
type textarea "x"
type input "Shift premium pay received in pay period 1"
type textarea "x"
type input "Shift premium pay received in pay period 1"
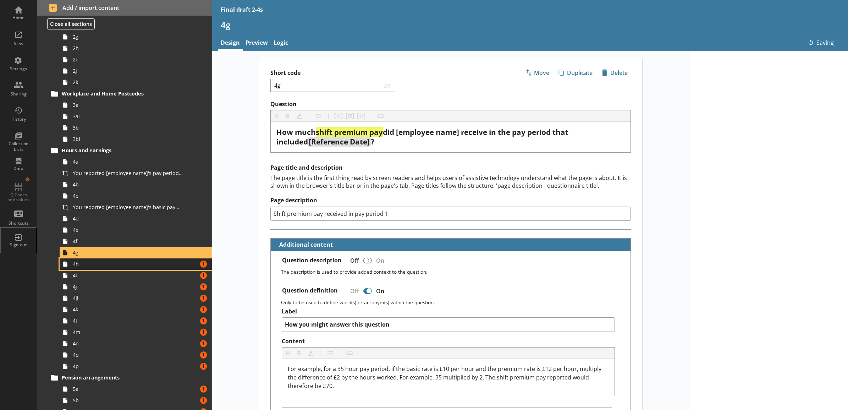
click at [177, 266] on span "4h" at bounding box center [128, 263] width 110 height 7
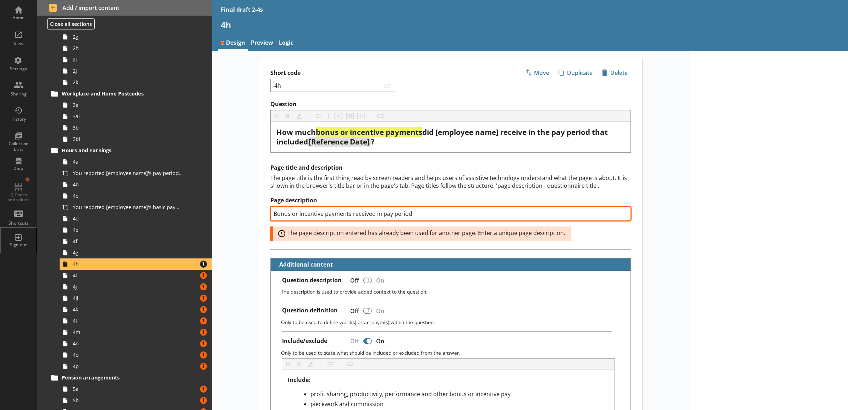
click at [426, 215] on input "Bonus or incentive payments received in pay period" at bounding box center [450, 213] width 360 height 14
type textarea "x"
type input "Bonus or incentive payments received in pay period 1"
type textarea "x"
type input "Bonus or incentive payments received in pay period 1"
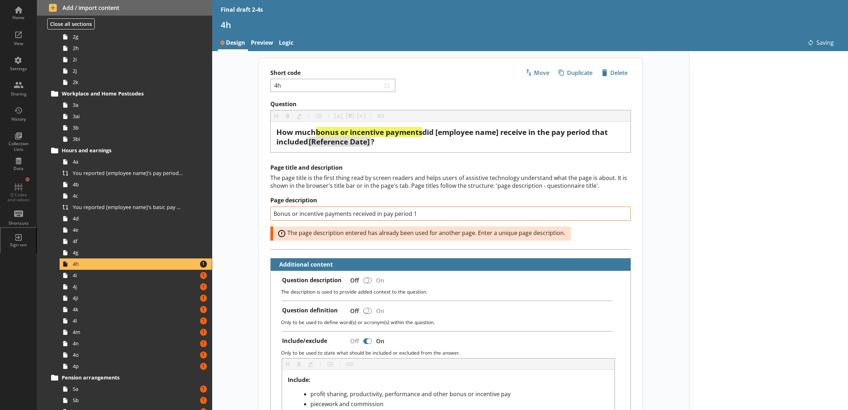
click at [259, 187] on div "Page title and description The page title is the first thing read by screen rea…" at bounding box center [450, 206] width 383 height 85
click at [182, 272] on link "4i Amount of errors: 1" at bounding box center [136, 275] width 152 height 11
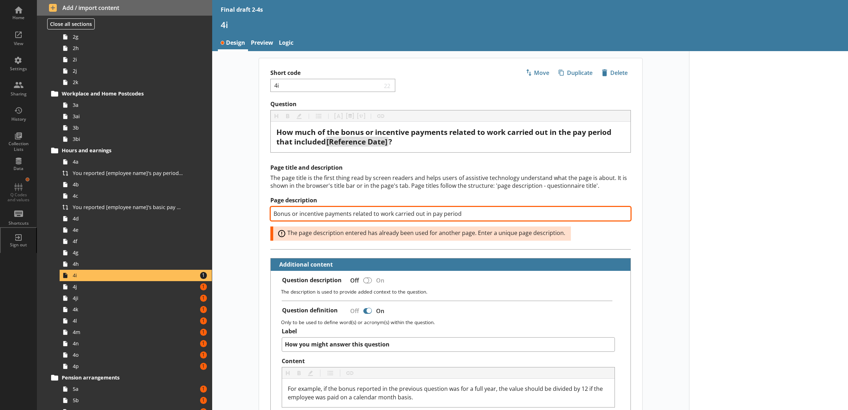
click at [467, 214] on input "Bonus or incentive payments related to work carried out in pay period" at bounding box center [450, 213] width 360 height 14
type textarea "x"
type input "Bonus or incentive payments related to work carried out in pay period 1"
type textarea "x"
type input "Bonus or incentive payments related to work carried out in pay period 1"
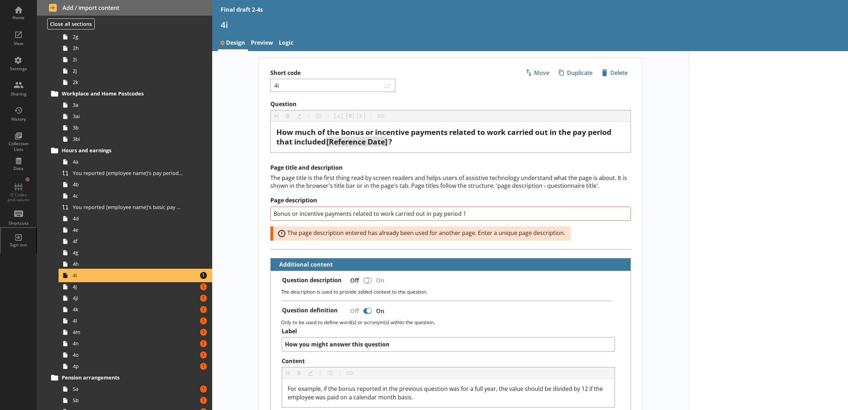
click at [183, 277] on link "4i Amount of errors: 1" at bounding box center [136, 275] width 152 height 11
click at [183, 286] on link "4j Amount of errors: 1" at bounding box center [136, 286] width 152 height 11
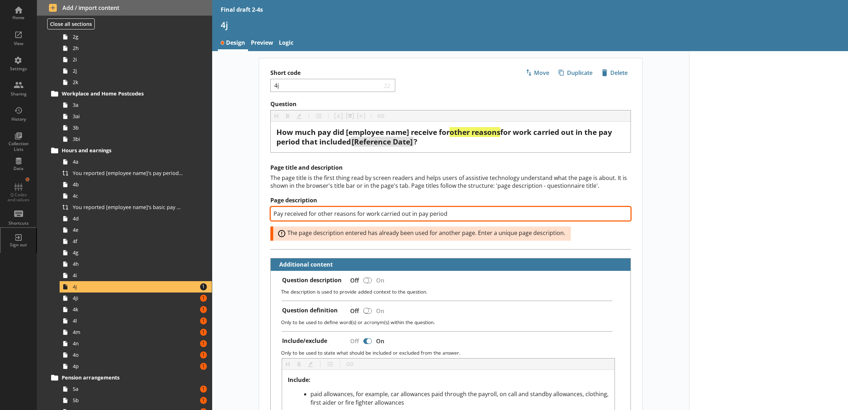
click at [481, 211] on input "Pay received for other reasons for work carried out in pay period" at bounding box center [450, 213] width 360 height 14
type textarea "x"
type input "Pay received for other reasons for work carried out in pay period 1"
type textarea "x"
type input "Pay received for other reasons for work carried out in pay period 1"
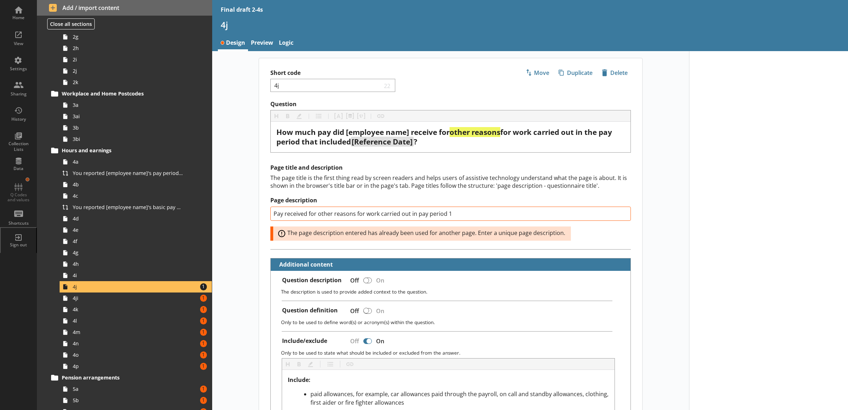
click at [177, 296] on span "4ji" at bounding box center [128, 297] width 110 height 7
type textarea "x"
type input "Pay received for other reasons for work carried out in pay period"
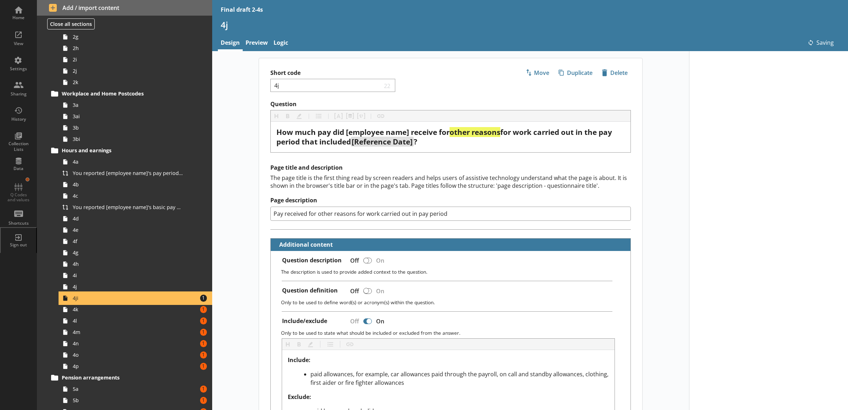
type textarea "x"
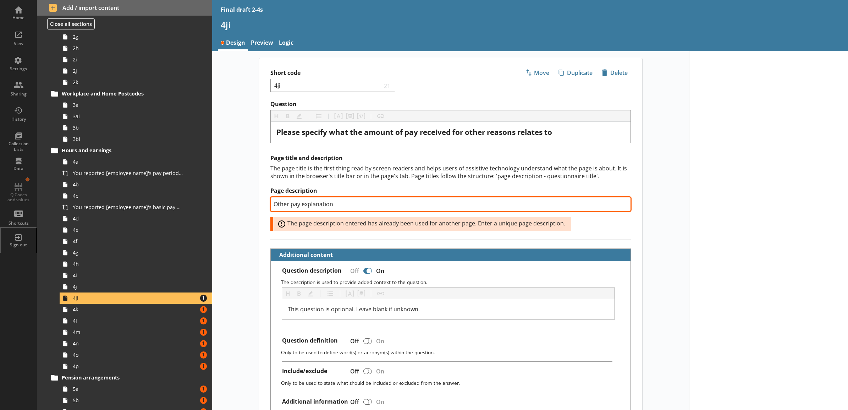
click at [489, 211] on input "Other pay explanation" at bounding box center [450, 204] width 360 height 14
type input "Other pay explanation 1"
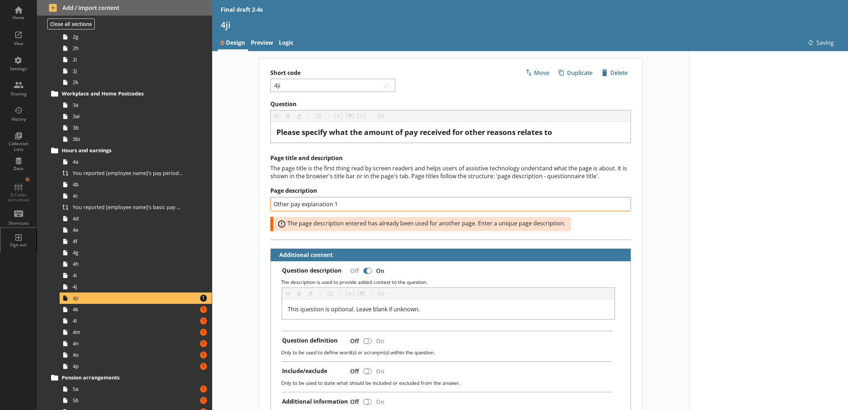
click at [247, 181] on div "Short code 4ji 21 Move icon-copy Duplicate icon-delete Created with Sketch. Del…" at bounding box center [450, 333] width 477 height 550
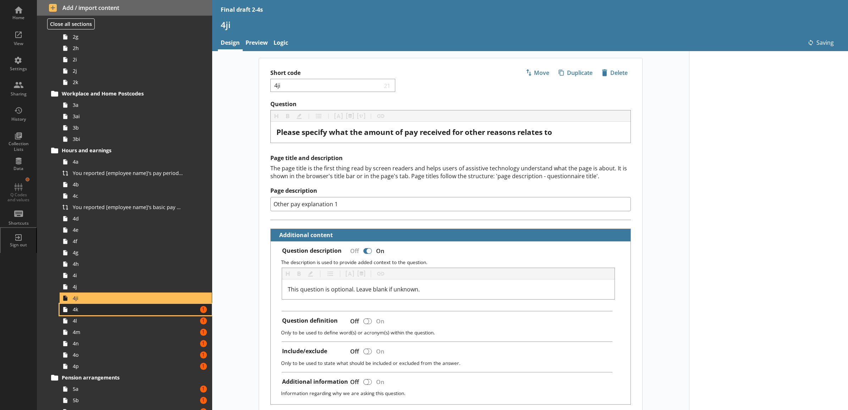
click at [172, 311] on span "4k" at bounding box center [128, 309] width 110 height 7
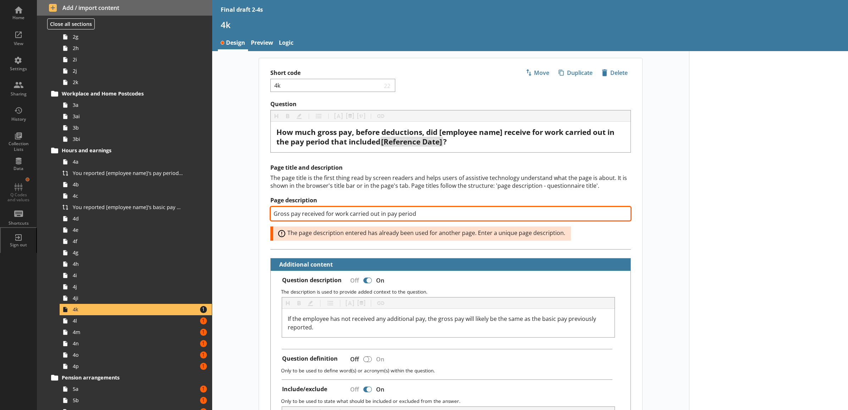
drag, startPoint x: 417, startPoint y: 215, endPoint x: 352, endPoint y: 215, distance: 65.3
click at [417, 215] on input "Gross pay received for work carried out in pay period" at bounding box center [450, 213] width 360 height 14
type textarea "x"
type input "Gross pay received for work carried out in pay period 1"
type textarea "x"
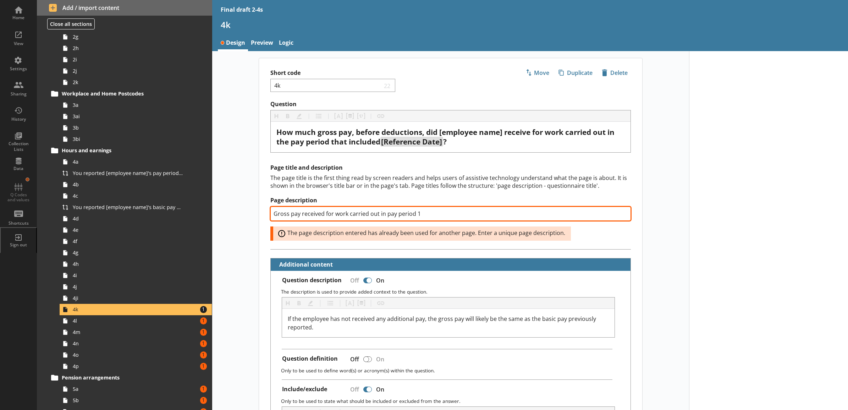
type input "Gross pay received for work carried out in pay period 1"
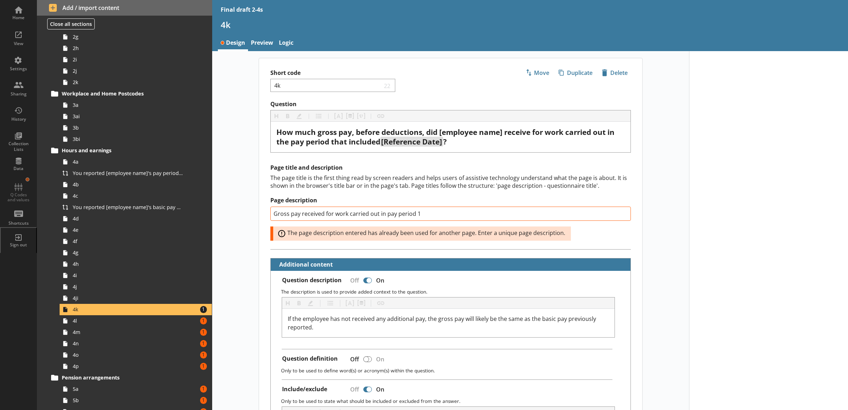
drag, startPoint x: 228, startPoint y: 189, endPoint x: 211, endPoint y: 228, distance: 42.1
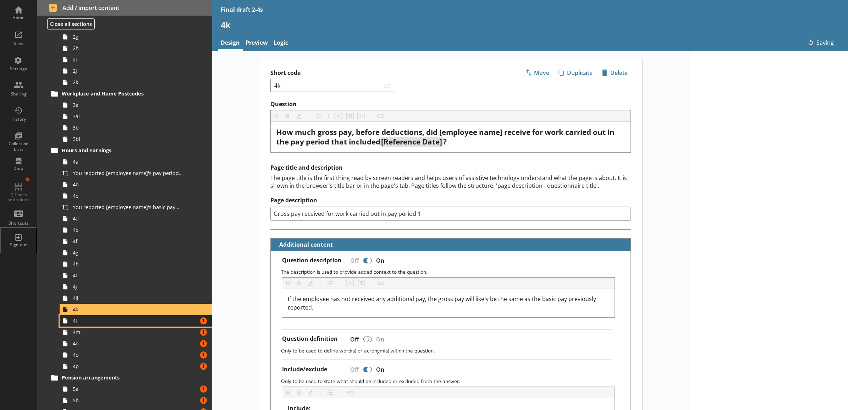
click at [159, 321] on span "4l" at bounding box center [128, 320] width 110 height 7
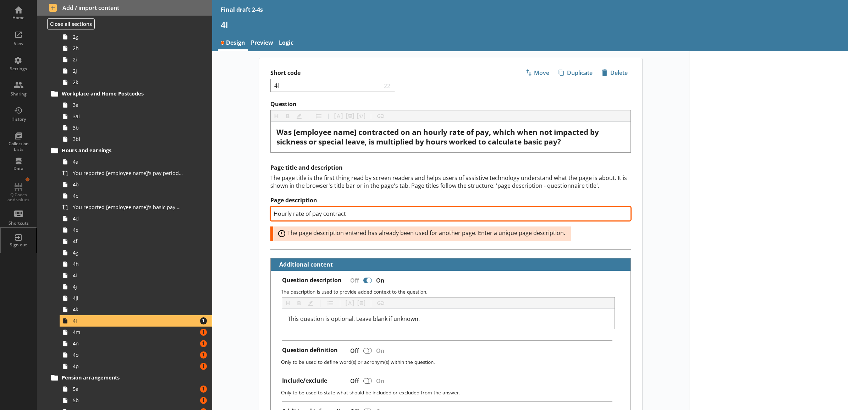
click at [436, 212] on input "Hourly rate of pay contract" at bounding box center [450, 213] width 360 height 14
type textarea "x"
type input "Hourly rate of pay contract 1"
type textarea "x"
type input "Hourly rate of pay contract 1"
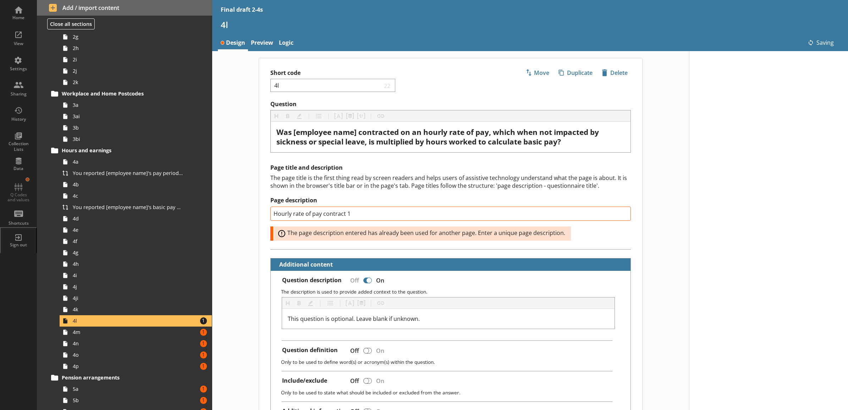
drag, startPoint x: 249, startPoint y: 174, endPoint x: 239, endPoint y: 187, distance: 16.5
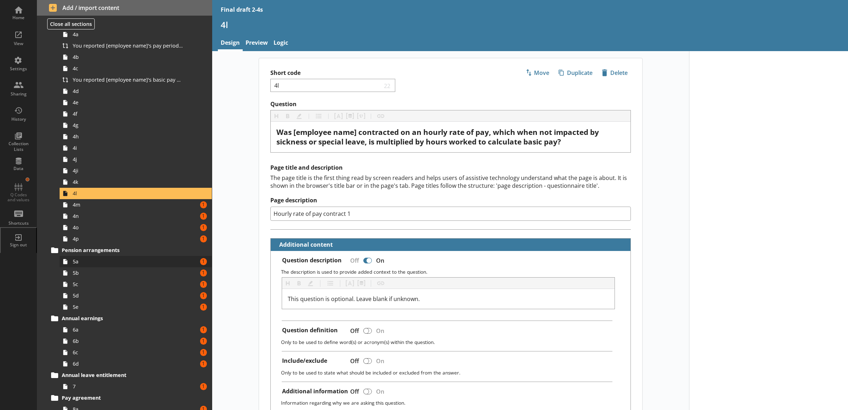
scroll to position [296, 0]
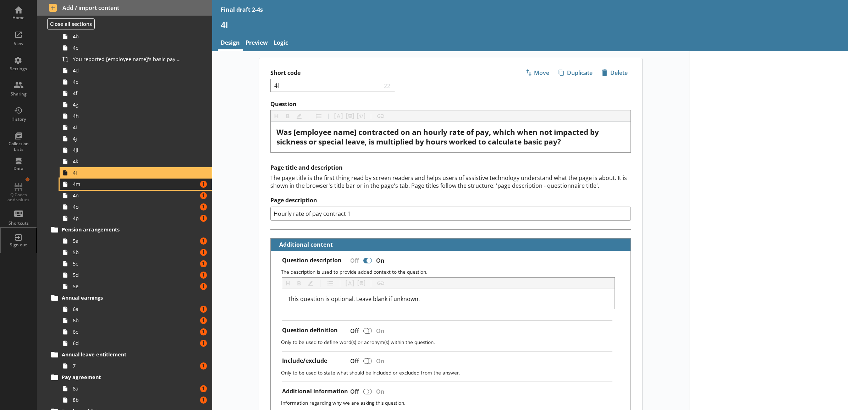
click at [167, 184] on span "4m" at bounding box center [128, 184] width 110 height 7
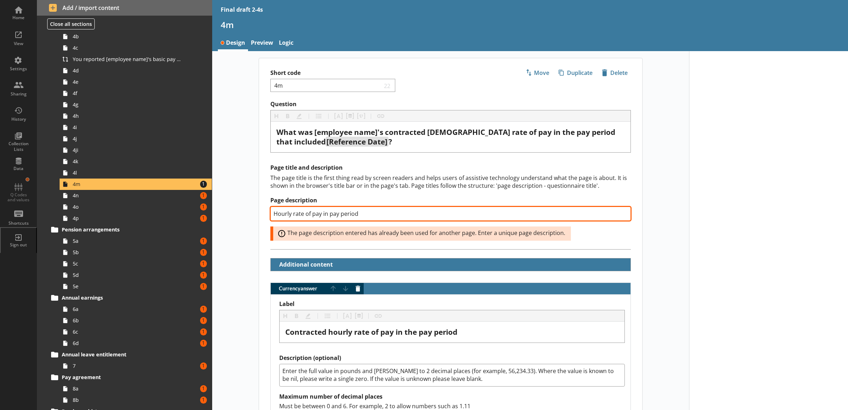
click at [400, 221] on input "Hourly rate of pay in pay period" at bounding box center [450, 213] width 360 height 14
type textarea "x"
type input "Hourly rate of pay in pay period 1"
type textarea "x"
type input "Hourly rate of pay in pay period 1"
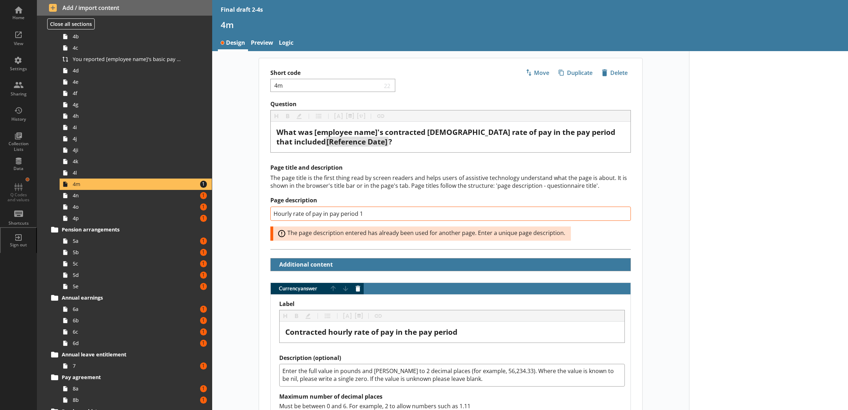
click at [253, 203] on main "Short code 4m 22 Move icon-copy Duplicate icon-delete Created with Sketch. Dele…" at bounding box center [450, 332] width 397 height 549
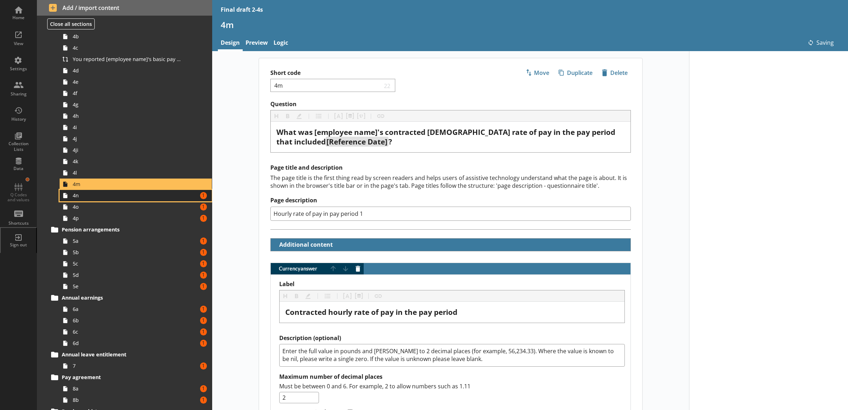
click at [172, 196] on span "4n" at bounding box center [128, 195] width 110 height 7
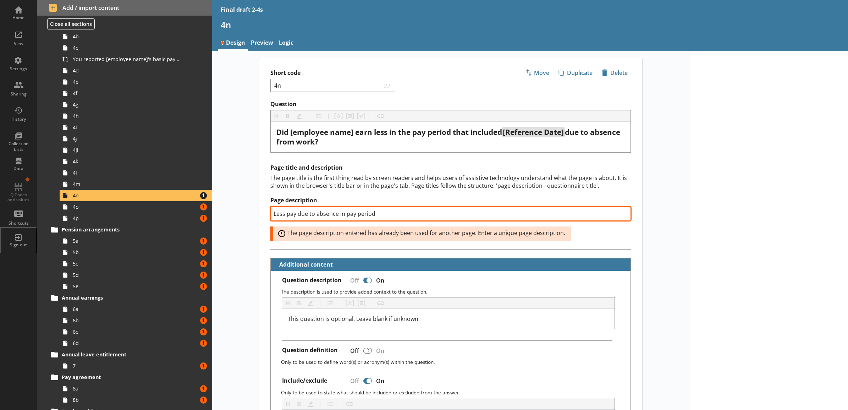
click at [394, 215] on input "Less pay due to absence in pay period" at bounding box center [450, 213] width 360 height 14
type textarea "x"
type input "Less pay due to absence in pay period 1"
type textarea "x"
type input "Less pay due to absence in pay period 1"
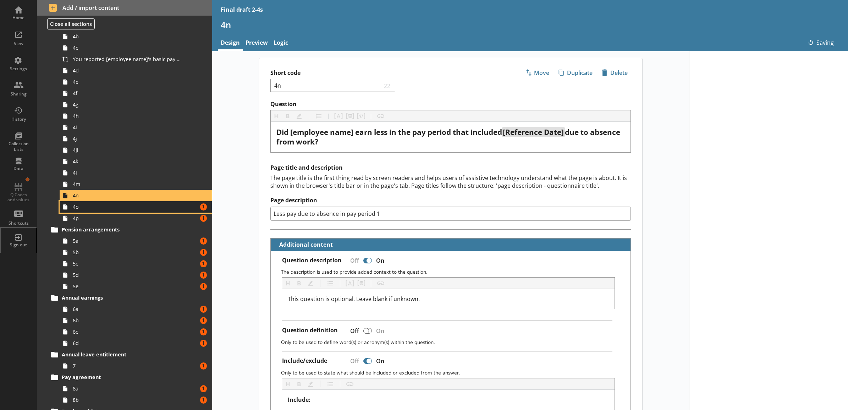
click at [180, 207] on link "4o Amount of errors: 1" at bounding box center [136, 206] width 152 height 11
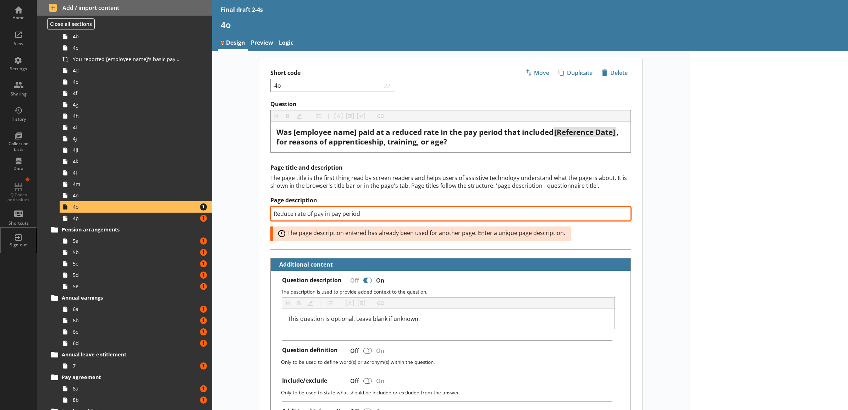
click at [387, 216] on input "Reduce rate of pay in pay period" at bounding box center [450, 213] width 360 height 14
type textarea "x"
type input "Reduce rate of pay in pay period"
type textarea "x"
type input "Reduce rate of pay in pay period 1"
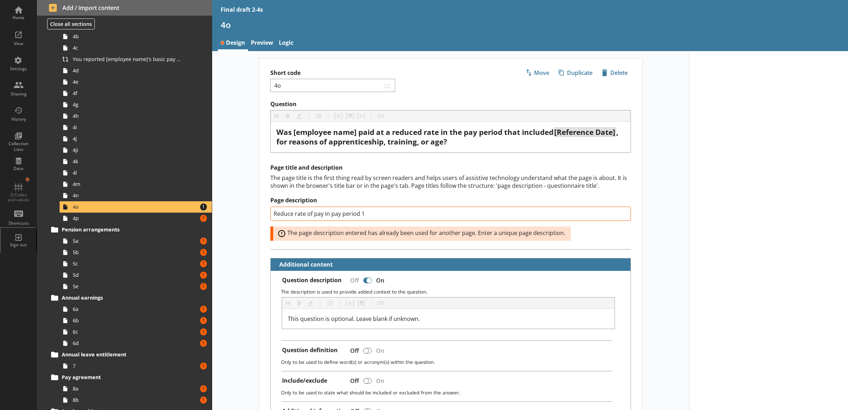
click at [270, 191] on div "Page title and description The page title is the first thing read by screen rea…" at bounding box center [450, 202] width 360 height 76
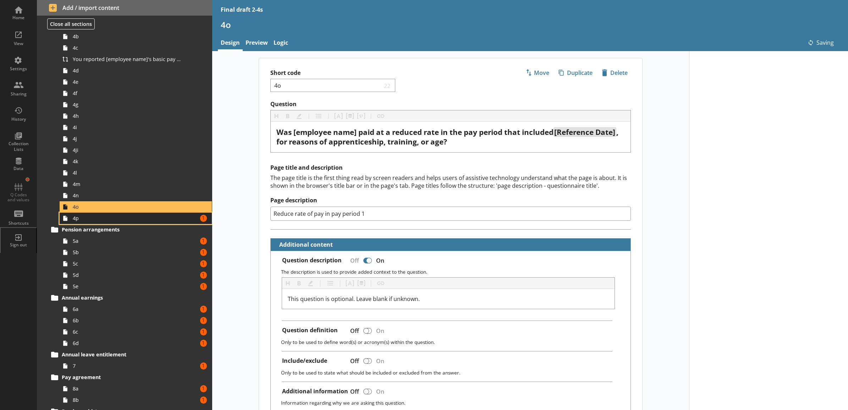
click at [170, 220] on span "4p" at bounding box center [128, 218] width 110 height 7
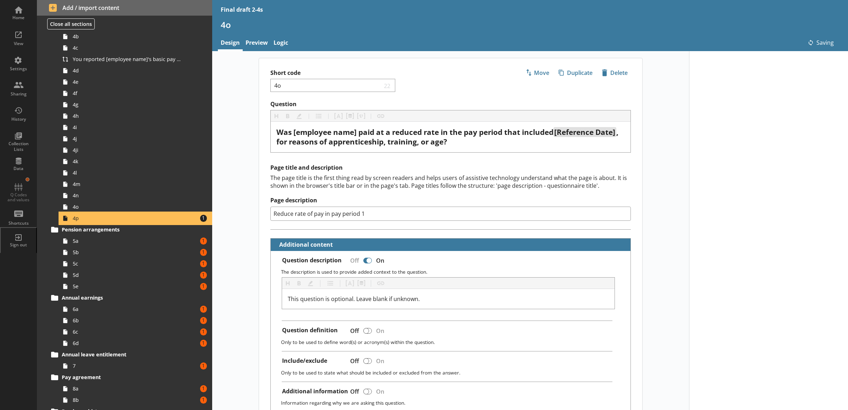
type textarea "x"
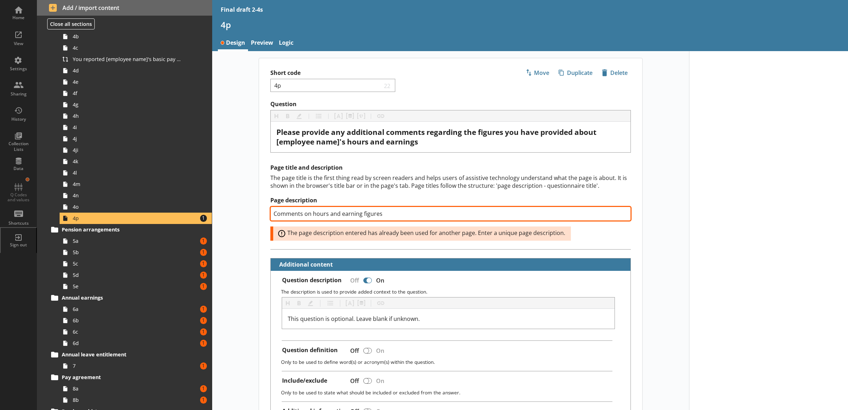
click at [401, 217] on input "Comments on hours and earning figures" at bounding box center [450, 213] width 360 height 14
type input "Comments on hours and earning figures 1"
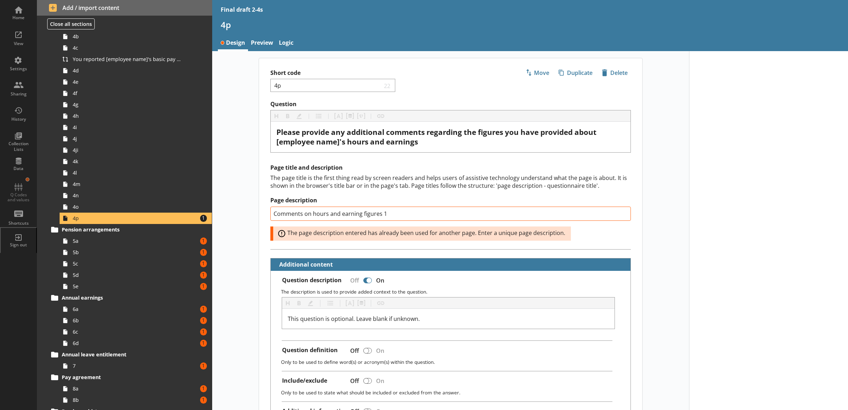
click at [261, 177] on div "Page title and description The page title is the first thing read by screen rea…" at bounding box center [450, 206] width 383 height 85
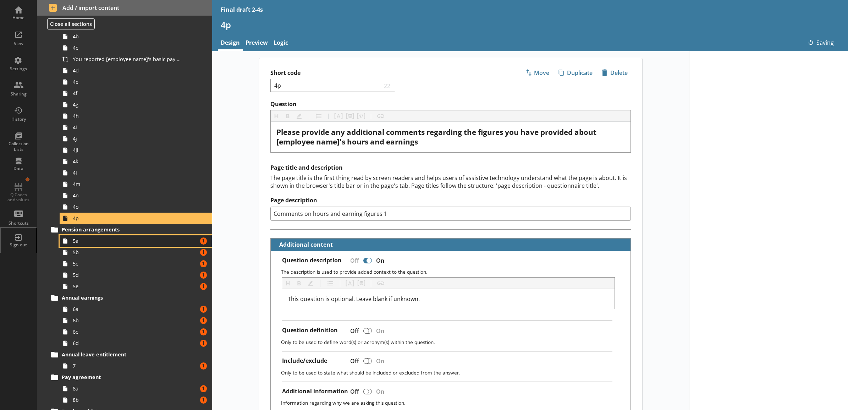
click at [165, 244] on link "5a Amount of errors: 1" at bounding box center [136, 240] width 152 height 11
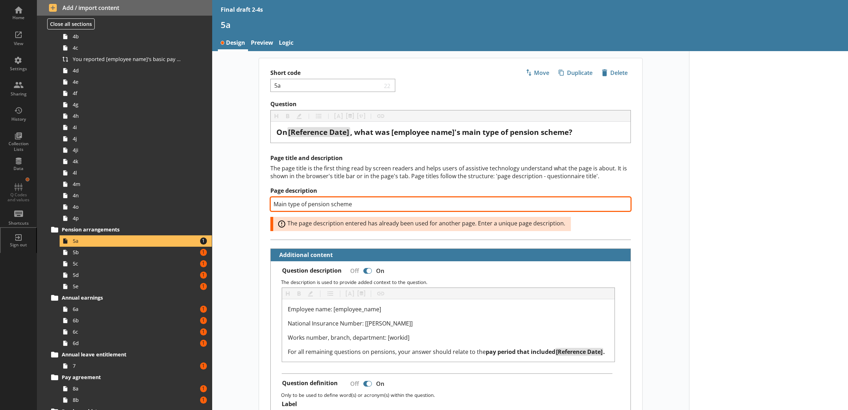
click at [401, 209] on input "Main type of pension scheme" at bounding box center [450, 204] width 360 height 14
type textarea "x"
type input "Main type of pension scheme 1"
type textarea "x"
type input "Main type of pension scheme 1"
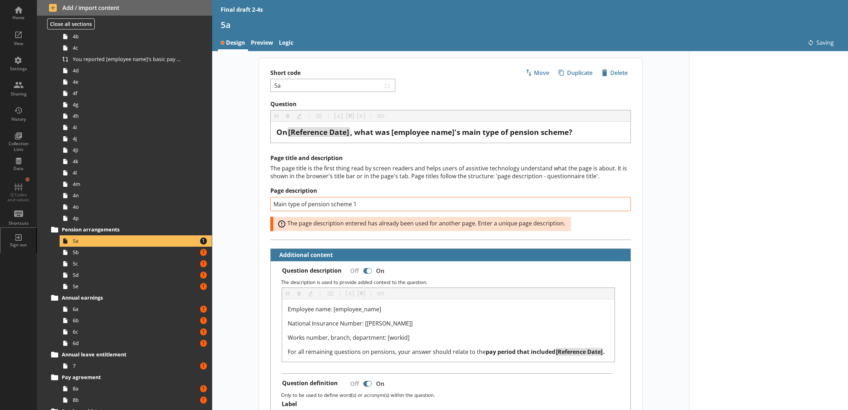
click at [274, 177] on div "The page title is the first thing read by screen readers and helps users of ass…" at bounding box center [450, 172] width 360 height 16
click at [144, 252] on span "5b" at bounding box center [128, 252] width 110 height 7
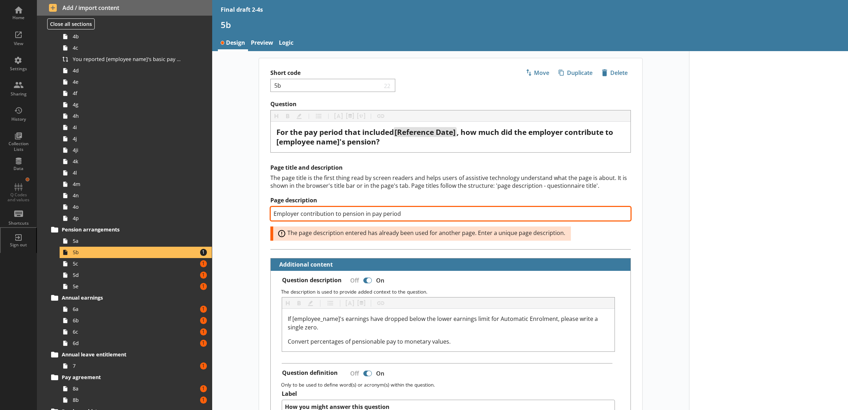
click at [410, 217] on input "Employer contribution to pension in pay period" at bounding box center [450, 213] width 360 height 14
type textarea "x"
type input "Employer contribution to pension in pay period 1"
type textarea "x"
type input "Employer contribution to pension in pay period 1"
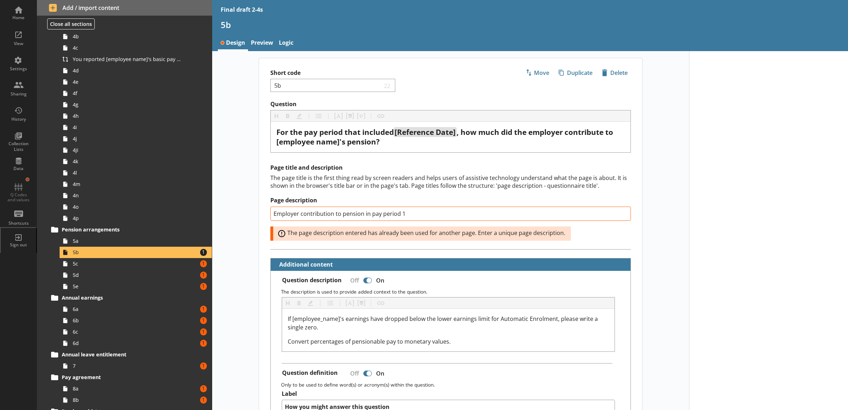
click at [266, 178] on div "Page title and description The page title is the first thing read by screen rea…" at bounding box center [450, 206] width 383 height 85
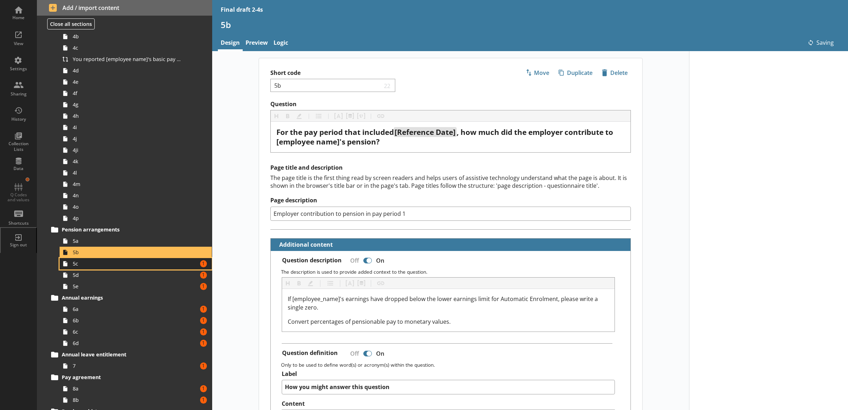
click at [157, 261] on span "5c" at bounding box center [128, 263] width 110 height 7
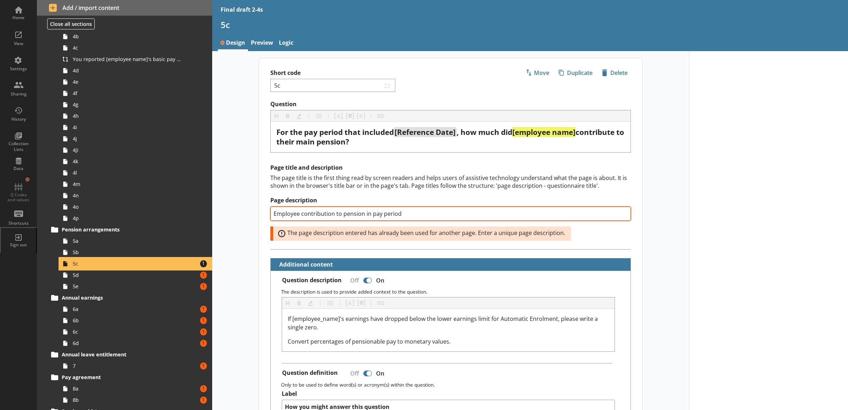
click at [412, 215] on input "Employee contribution to pension in pay period" at bounding box center [450, 213] width 360 height 14
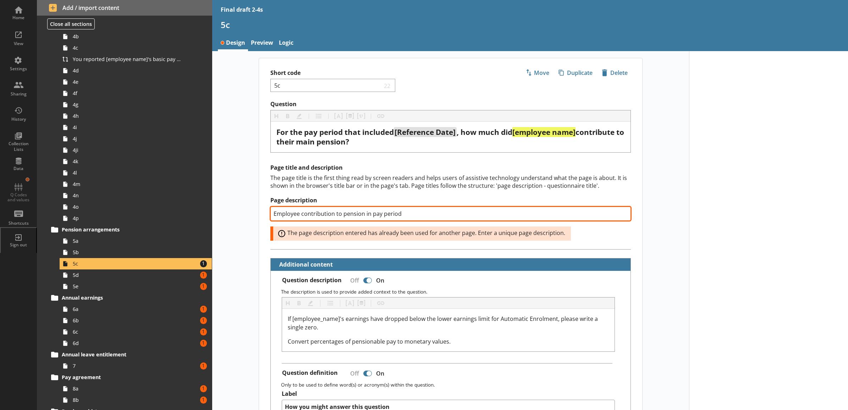
click at [412, 215] on input "Employee contribution to pension in pay period" at bounding box center [450, 213] width 360 height 14
type textarea "x"
type input "Employee contribution to pension in pay period 1"
type textarea "x"
type input "Employee contribution to pension in pay period 1"
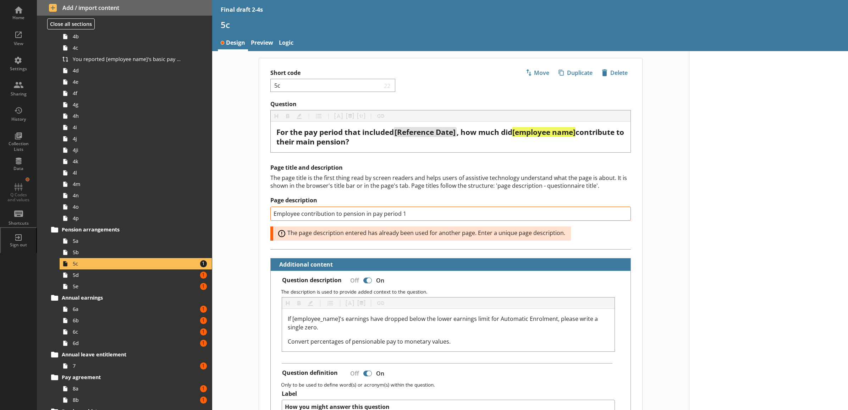
click at [302, 189] on div "The page title is the first thing read by screen readers and helps users of ass…" at bounding box center [450, 182] width 360 height 16
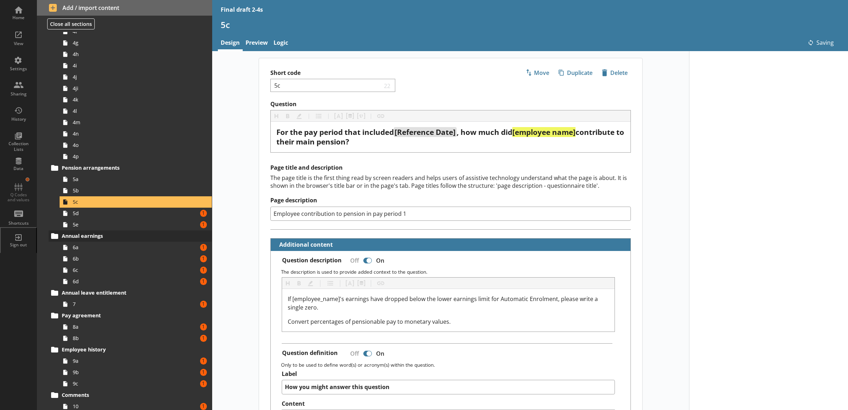
scroll to position [369, 0]
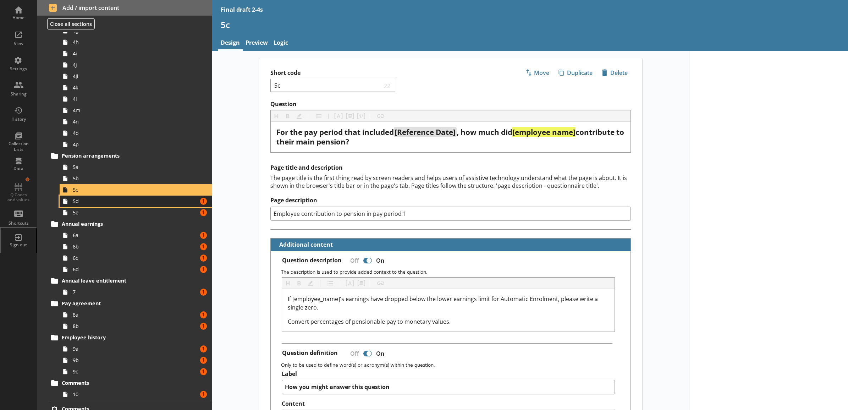
click at [123, 203] on span "5d" at bounding box center [128, 201] width 110 height 7
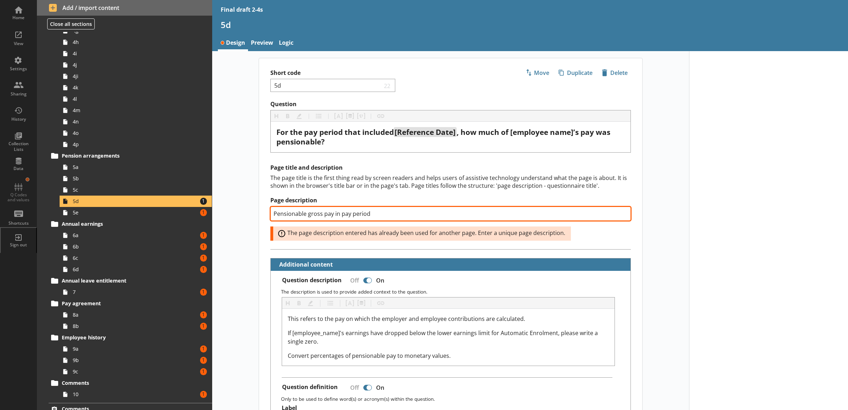
click at [401, 215] on input "Pensionable gross pay in pay period" at bounding box center [450, 213] width 360 height 14
type textarea "x"
type input "Pensionable gross pay in pay period 1"
type textarea "x"
type input "Pensionable gross pay in pay period 1"
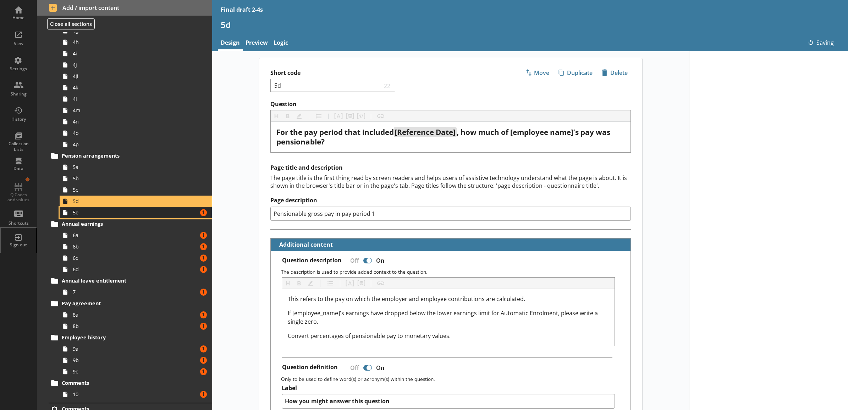
click at [181, 215] on link "5e Amount of errors: 1" at bounding box center [136, 212] width 152 height 11
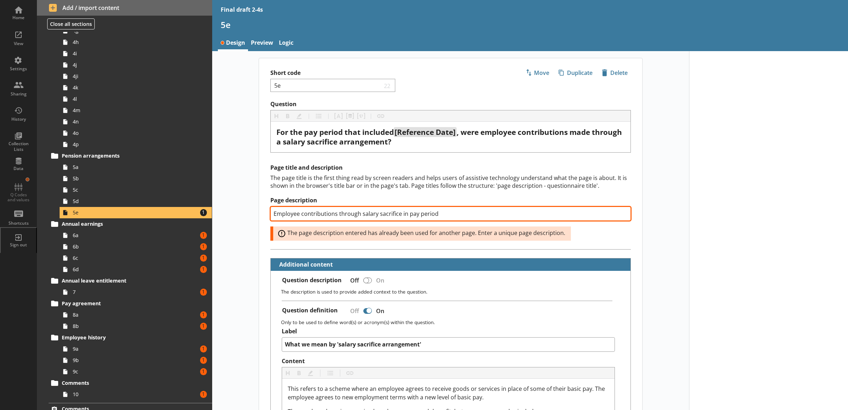
click at [449, 215] on input "Employee contributions through salary sacrifice in pay period" at bounding box center [450, 213] width 360 height 14
type textarea "x"
type input "Employee contributions through salary sacrifice in pay period"
type textarea "x"
type input "Employee contributions through salary sacrifice in pay period 1"
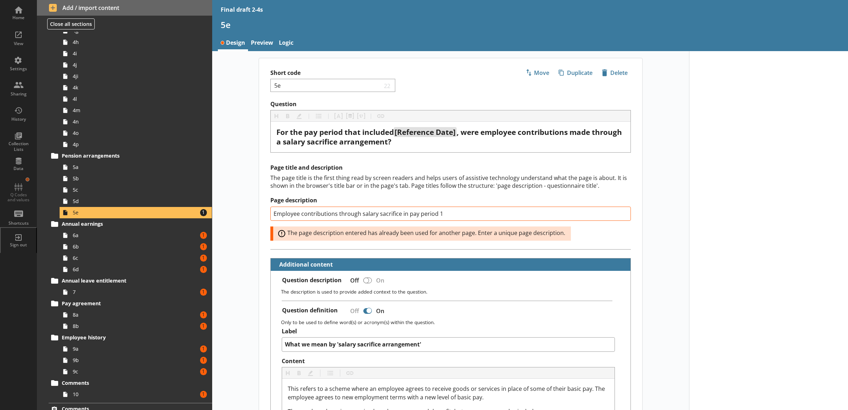
click at [318, 171] on h2 "Page title and description" at bounding box center [450, 167] width 360 height 7
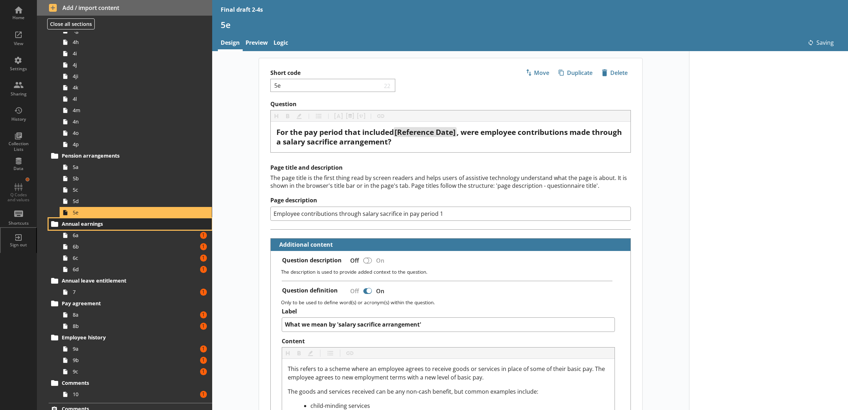
click at [121, 229] on link "Annual earnings" at bounding box center [130, 223] width 163 height 11
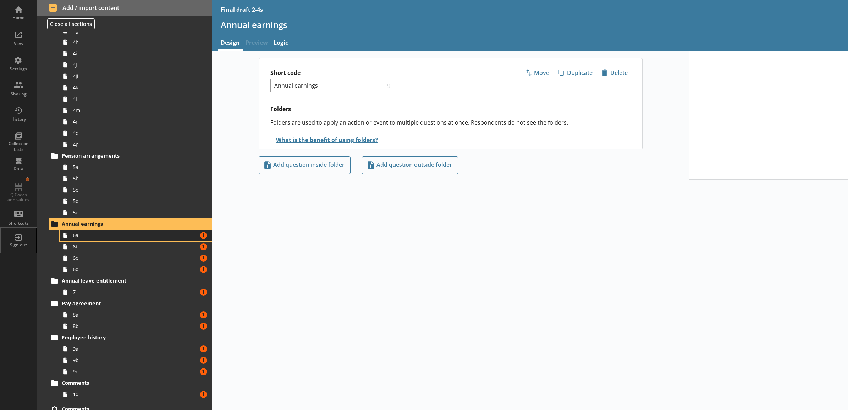
click at [121, 233] on span "6a" at bounding box center [128, 235] width 110 height 7
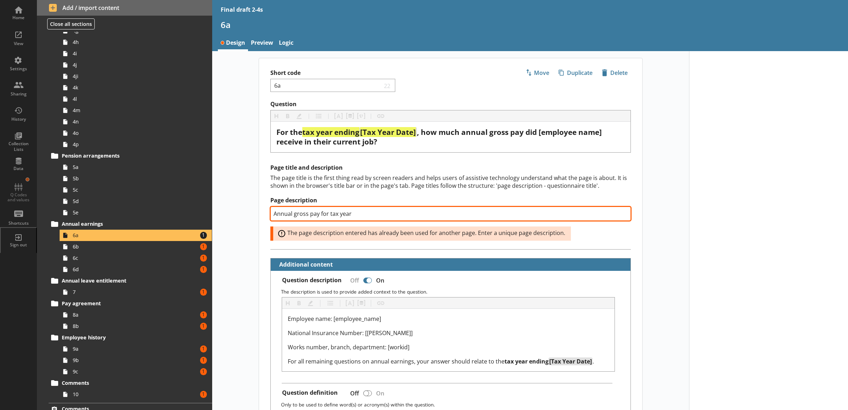
click at [382, 214] on input "Annual gross pay for tax year" at bounding box center [450, 213] width 360 height 14
type textarea "x"
type input "Annual gross pay for tax year 1"
type textarea "x"
type input "Annual gross pay for tax year 1"
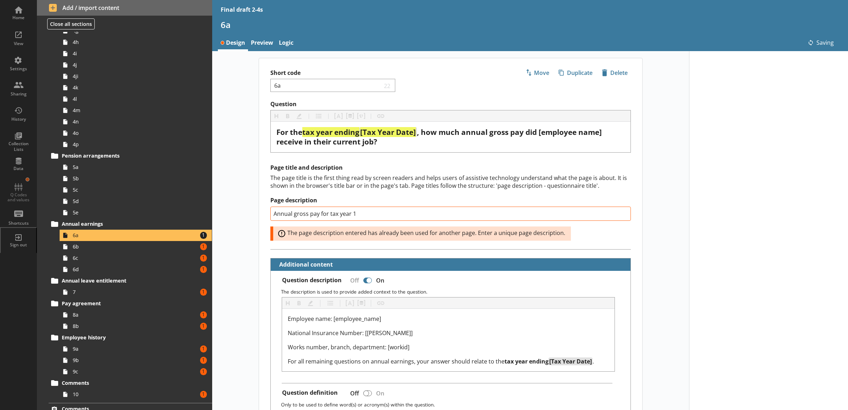
click at [259, 188] on div "Page title and description The page title is the first thing read by screen rea…" at bounding box center [450, 206] width 383 height 85
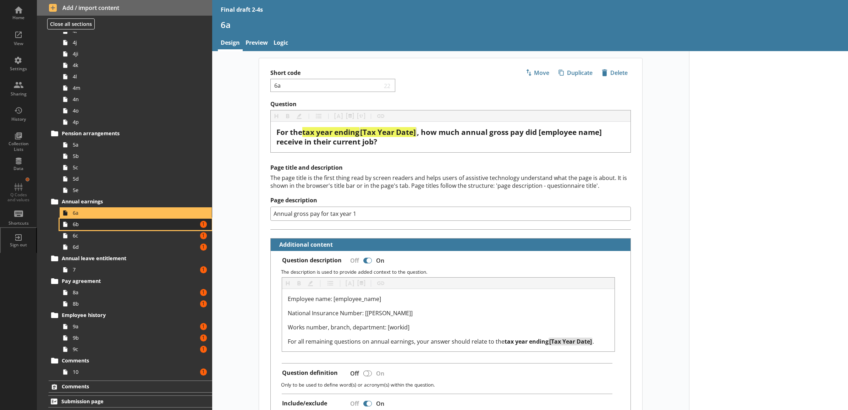
click at [104, 223] on span "6b" at bounding box center [128, 224] width 110 height 7
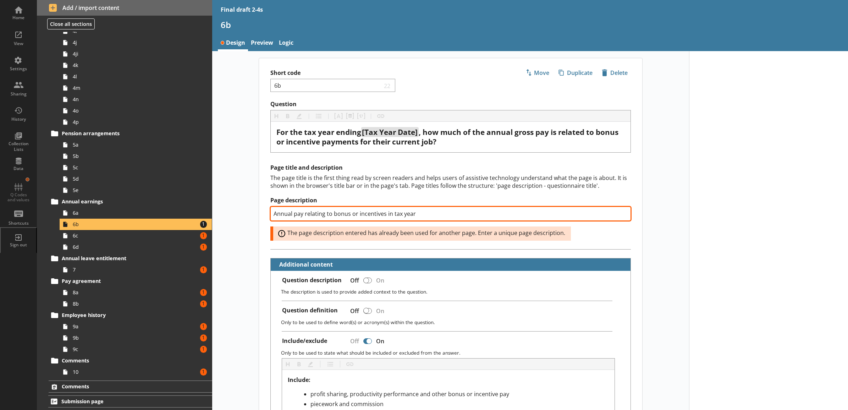
click at [417, 214] on input "Annual pay relating to bonus or incentives in tax year" at bounding box center [450, 213] width 360 height 14
type textarea "x"
type input "Annual pay relating to bonus or incentives in tax year"
type textarea "x"
type input "Annual pay relating to bonus or incentives in tax year 1"
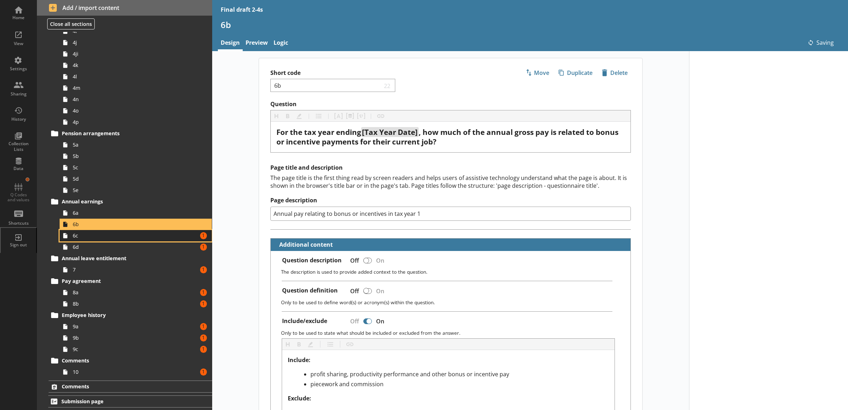
click at [178, 238] on link "6c Amount of errors: 1" at bounding box center [136, 235] width 152 height 11
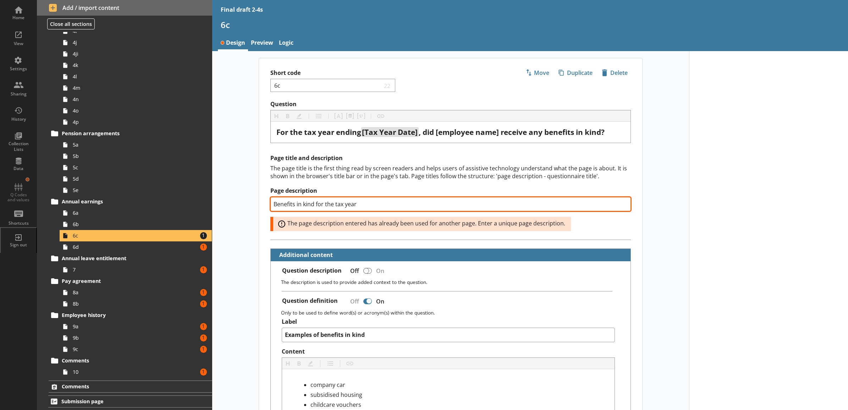
click at [423, 207] on input "Benefits in kind for the tax year" at bounding box center [450, 204] width 360 height 14
type textarea "x"
type input "Benefits in kind for the tax year"
type textarea "x"
type input "Benefits in kind for the tax year 1"
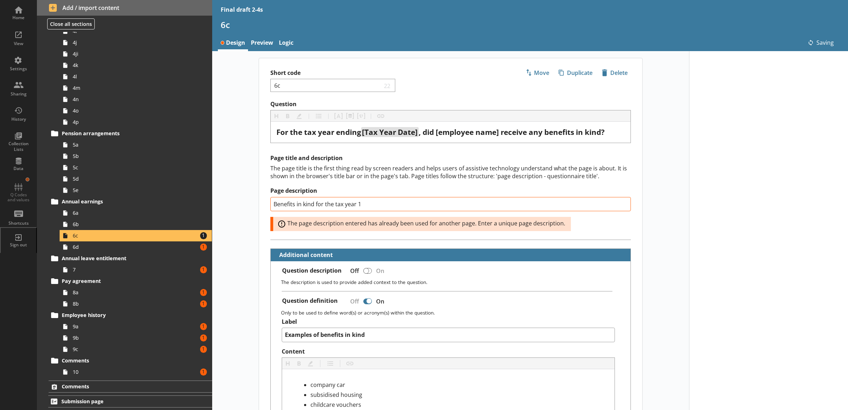
click at [263, 173] on div "Page title and description The page title is the first thing read by screen rea…" at bounding box center [450, 196] width 383 height 85
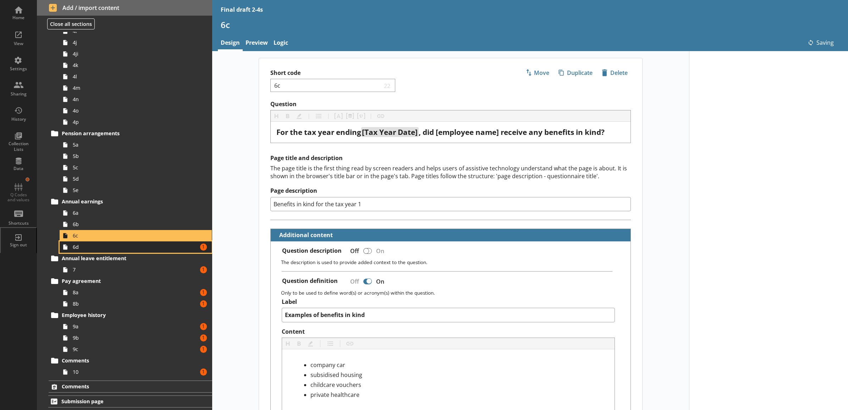
click at [173, 247] on span "6d" at bounding box center [128, 246] width 110 height 7
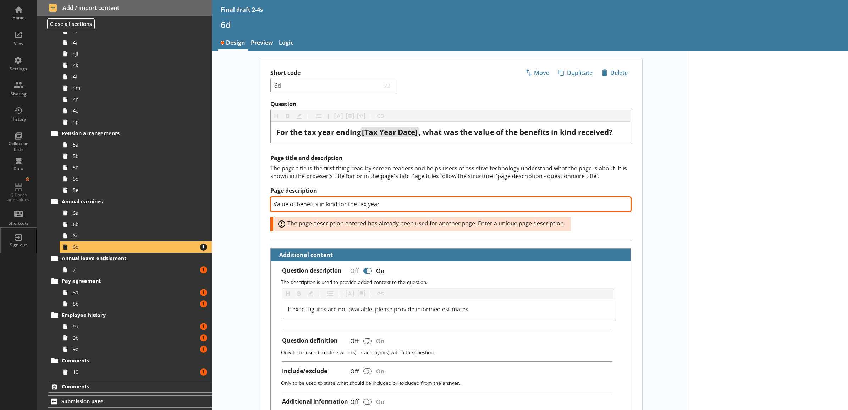
click at [427, 209] on input "Value of benefits in kind for the tax year" at bounding box center [450, 204] width 360 height 14
type textarea "x"
type input "Value of benefits in kind for the tax year"
type textarea "x"
type input "Value of benefits in kind for the tax year 1"
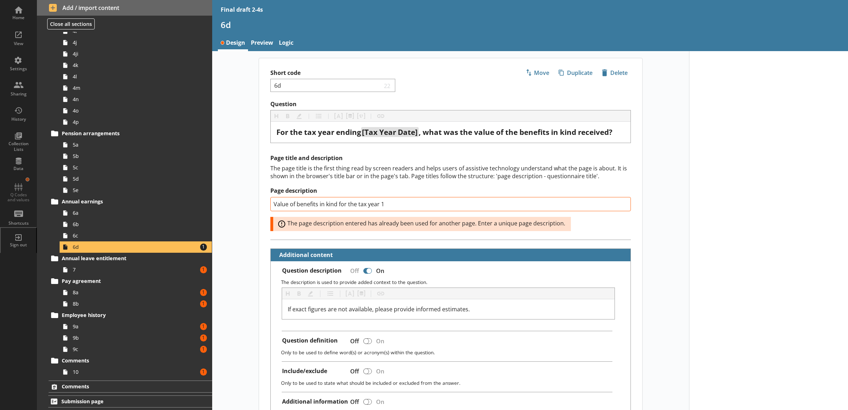
click at [343, 189] on label "Page description" at bounding box center [450, 190] width 360 height 7
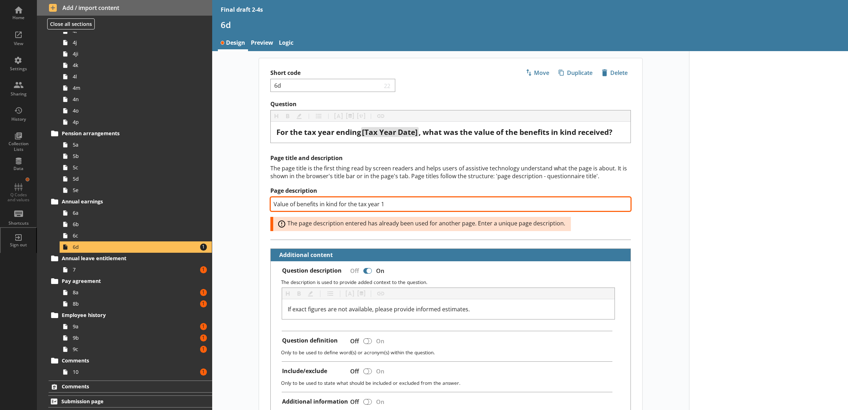
click at [343, 197] on input "Value of benefits in kind for the tax year 1" at bounding box center [450, 204] width 360 height 14
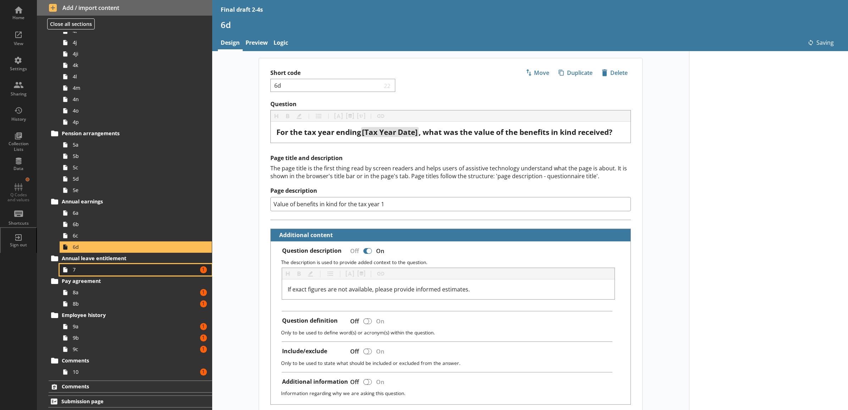
click at [162, 264] on link "7 Amount of errors: 1" at bounding box center [136, 269] width 152 height 11
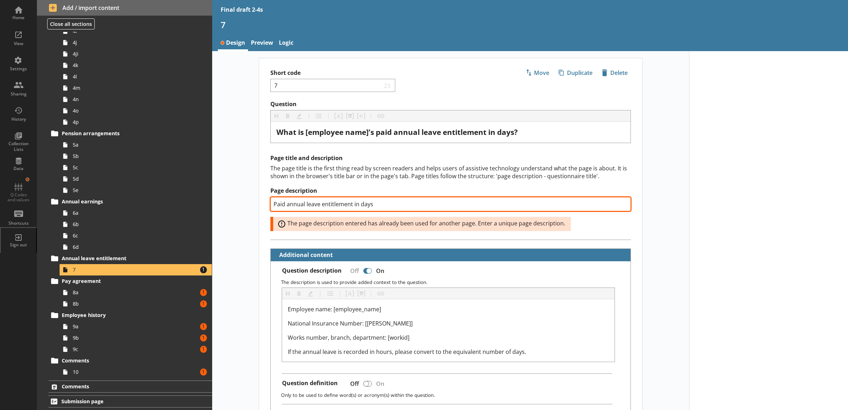
click at [408, 208] on input "Paid annual leave entitlement in days" at bounding box center [450, 204] width 360 height 14
type textarea "x"
type input "Paid annual leave entitlement in days 1"
type textarea "x"
type input "Paid annual leave entitlement in days 1"
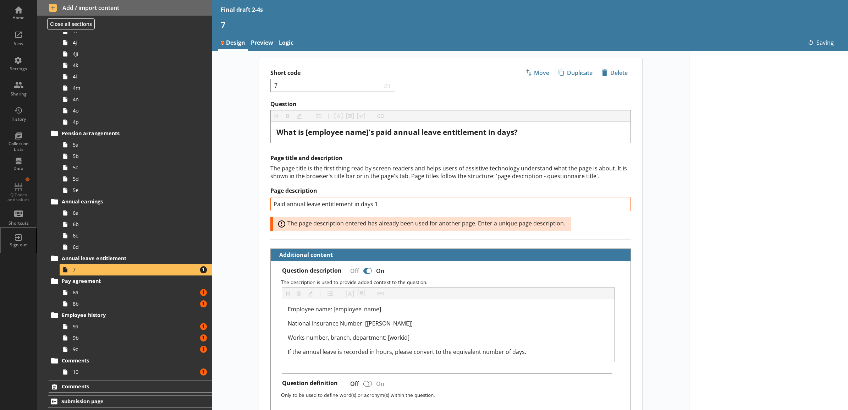
click at [321, 179] on div "The page title is the first thing read by screen readers and helps users of ass…" at bounding box center [450, 172] width 360 height 16
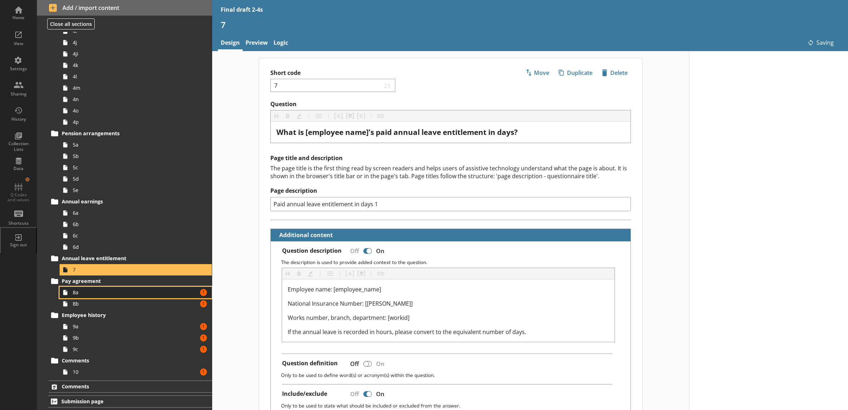
click at [122, 290] on span "8a" at bounding box center [128, 292] width 110 height 7
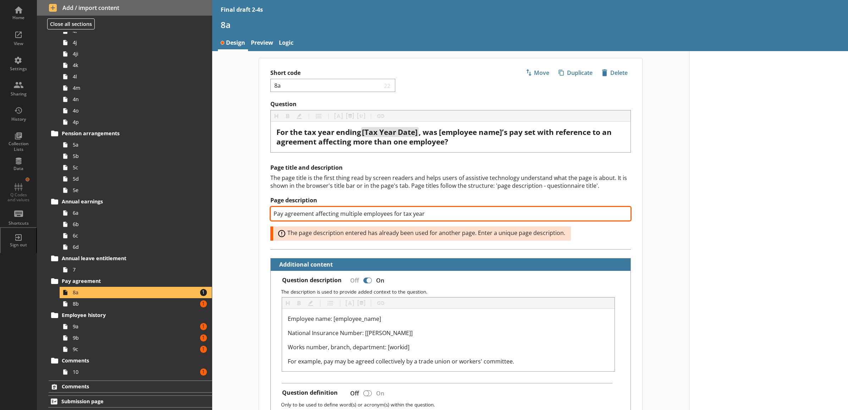
click at [431, 214] on input "Pay agreement affecting multiple employees for tax year" at bounding box center [450, 213] width 360 height 14
type textarea "x"
type input "Pay agreement affecting multiple employees for tax year 1"
type textarea "x"
type input "Pay agreement affecting multiple employees for tax year 1"
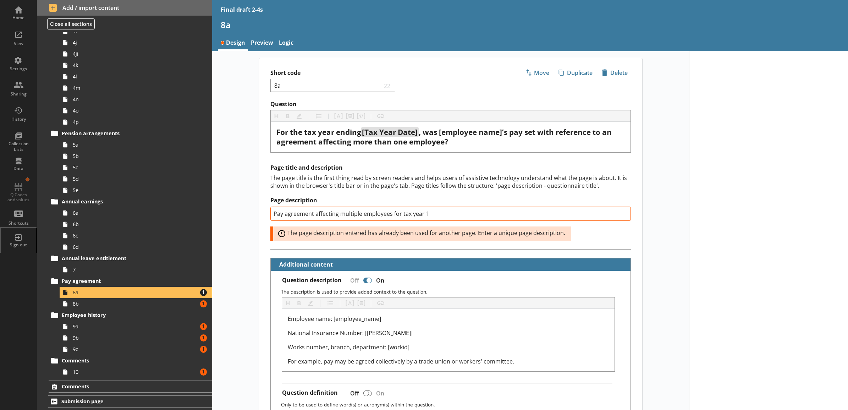
click at [403, 189] on div "The page title is the first thing read by screen readers and helps users of ass…" at bounding box center [450, 182] width 360 height 16
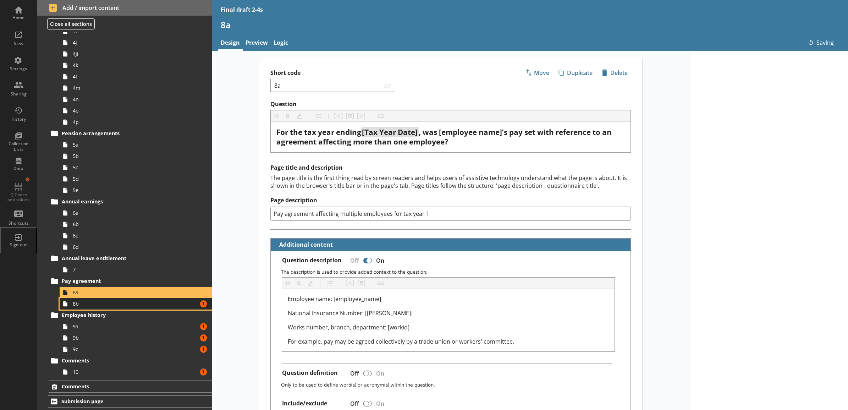
click at [110, 304] on span "8b" at bounding box center [128, 303] width 110 height 7
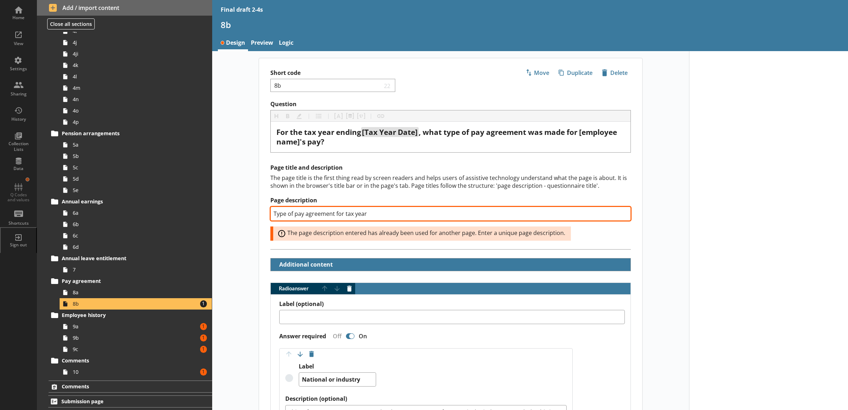
click at [434, 215] on input "Type of pay agreement for tax year" at bounding box center [450, 213] width 360 height 14
type textarea "x"
type input "Type of pay agreement for tax year 1"
type textarea "x"
type input "Type of pay agreement for tax year 1"
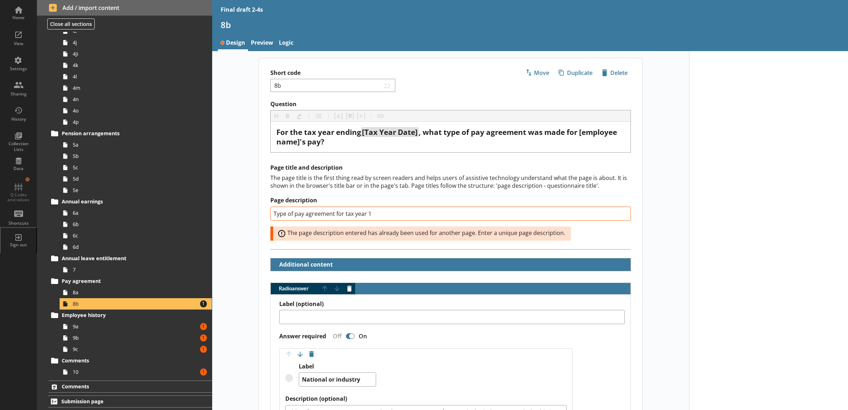
click at [386, 195] on div "Page title and description The page title is the first thing read by screen rea…" at bounding box center [450, 202] width 360 height 76
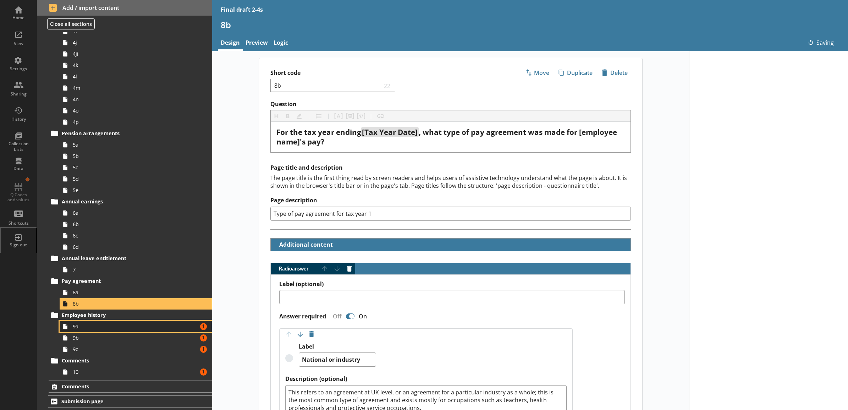
click at [150, 329] on span "9a" at bounding box center [128, 326] width 110 height 7
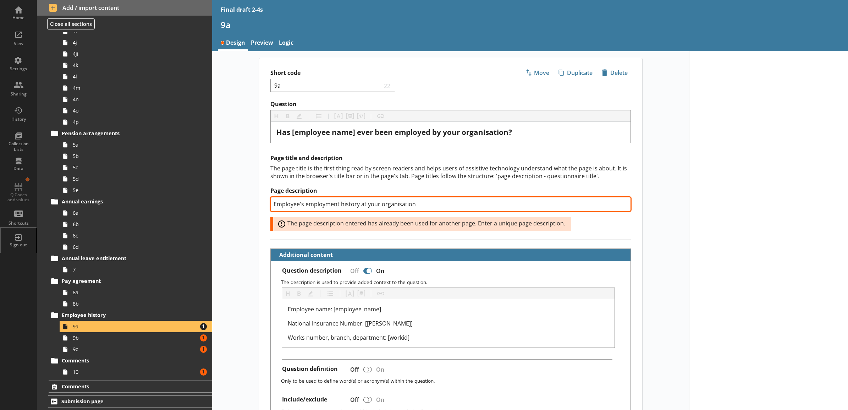
click at [424, 205] on input "Employee's employment history at your organisation" at bounding box center [450, 204] width 360 height 14
type textarea "x"
type input "Employee's employment history at your organisation"
type textarea "x"
type input "Employee's employment history at your organisation 1"
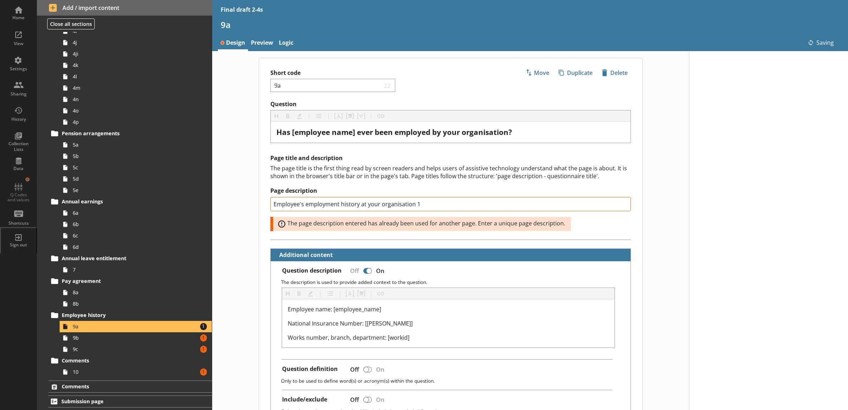
click at [404, 182] on div "Page title and description The page title is the first thing read by screen rea…" at bounding box center [450, 192] width 360 height 76
click at [134, 335] on span "9b" at bounding box center [128, 337] width 110 height 7
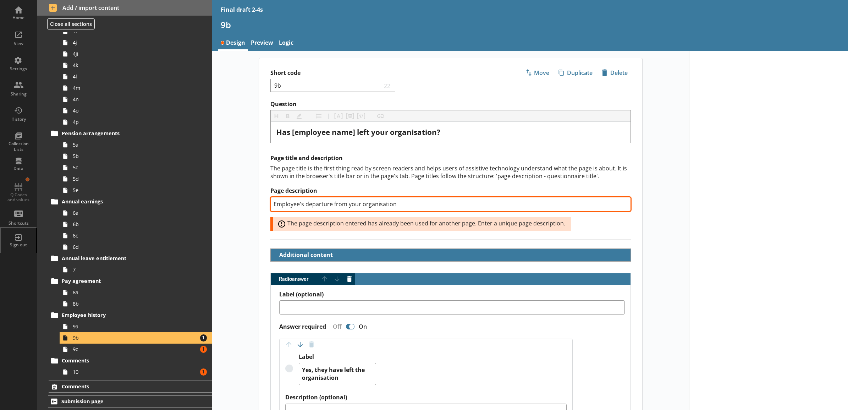
click at [434, 204] on input "Employee's departure from your organisation" at bounding box center [450, 204] width 360 height 14
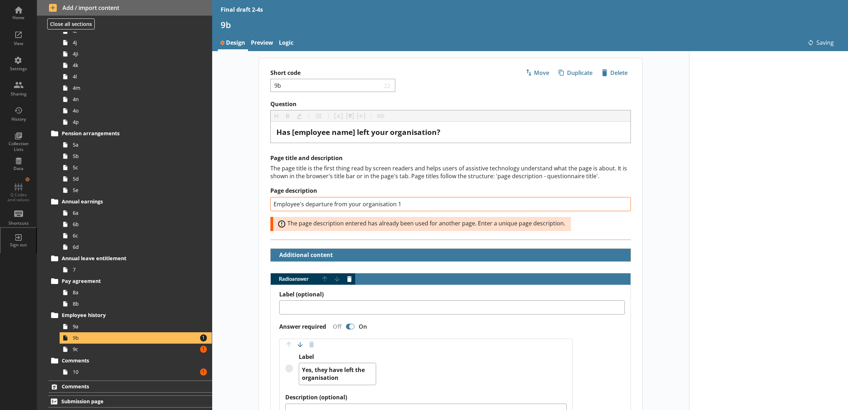
click at [410, 187] on div "Page title and description The page title is the first thing read by screen rea…" at bounding box center [450, 192] width 360 height 76
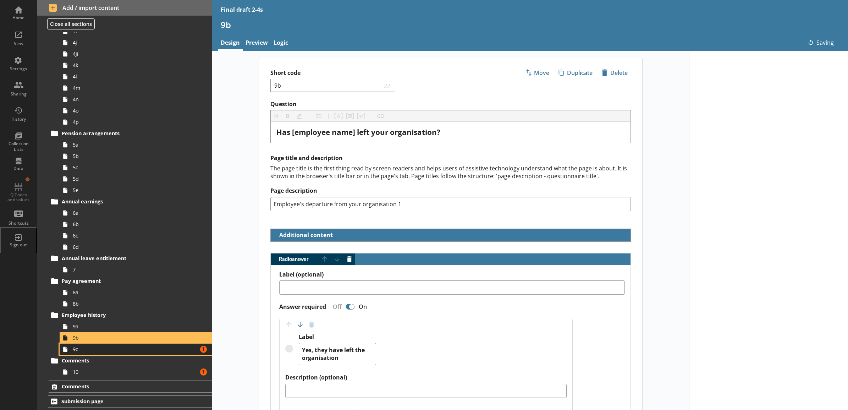
click at [143, 349] on span "9c" at bounding box center [128, 349] width 110 height 7
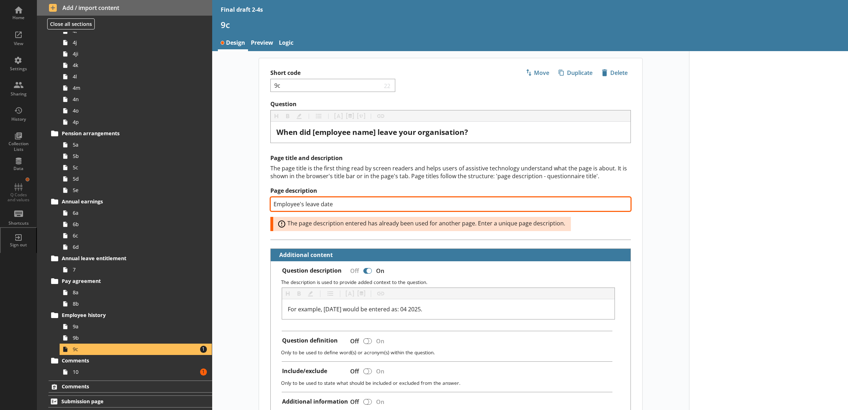
click at [435, 204] on input "Employee's leave date" at bounding box center [450, 204] width 360 height 14
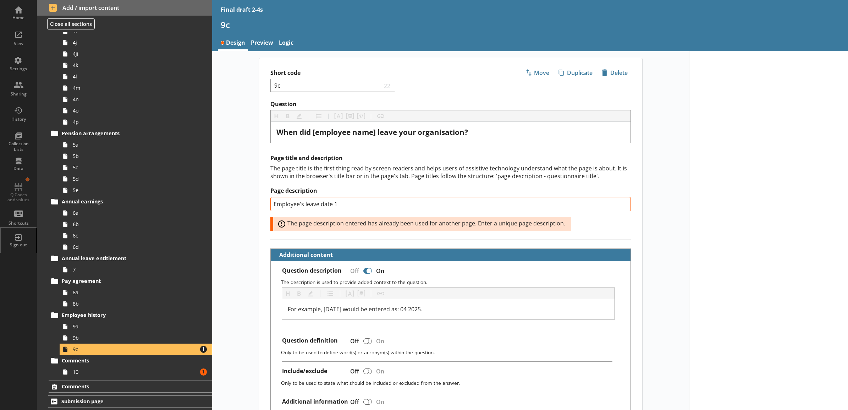
click at [407, 183] on div "Page title and description The page title is the first thing read by screen rea…" at bounding box center [450, 192] width 360 height 76
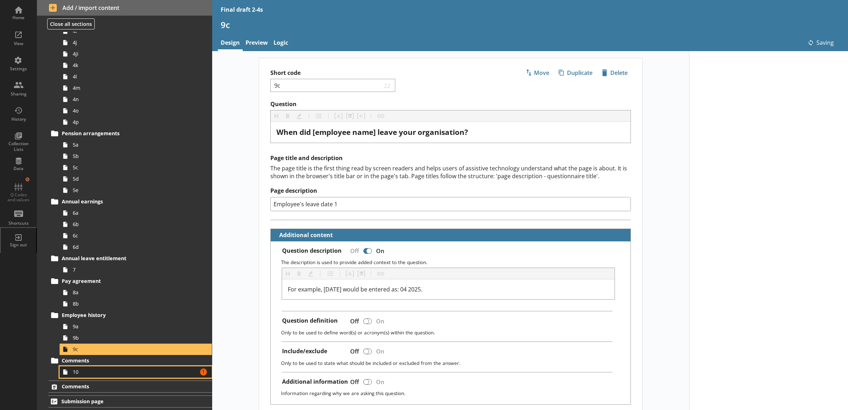
click at [160, 368] on span "10" at bounding box center [128, 371] width 110 height 7
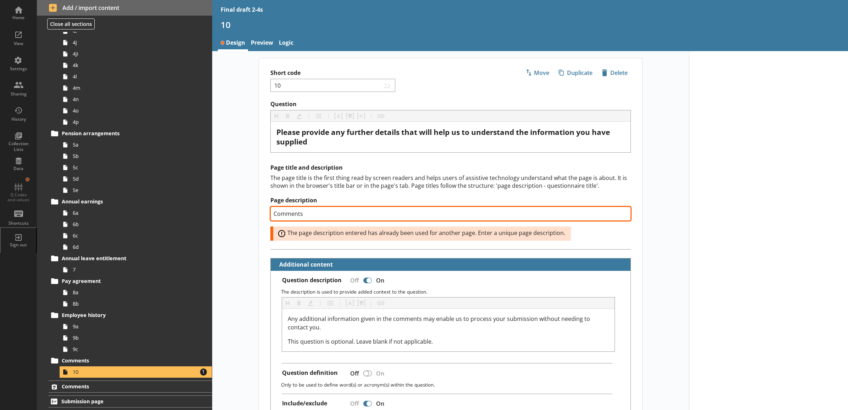
click at [423, 215] on input "Comments" at bounding box center [450, 213] width 360 height 14
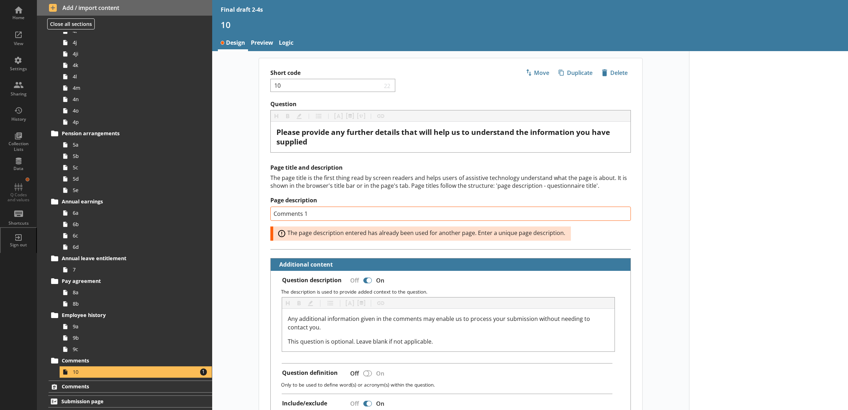
click at [374, 204] on label "Page description" at bounding box center [450, 200] width 360 height 7
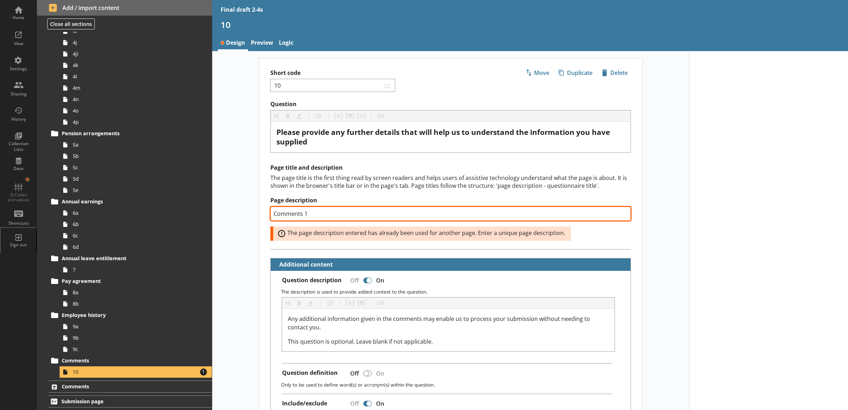
click at [374, 206] on input "Comments 1" at bounding box center [450, 213] width 360 height 14
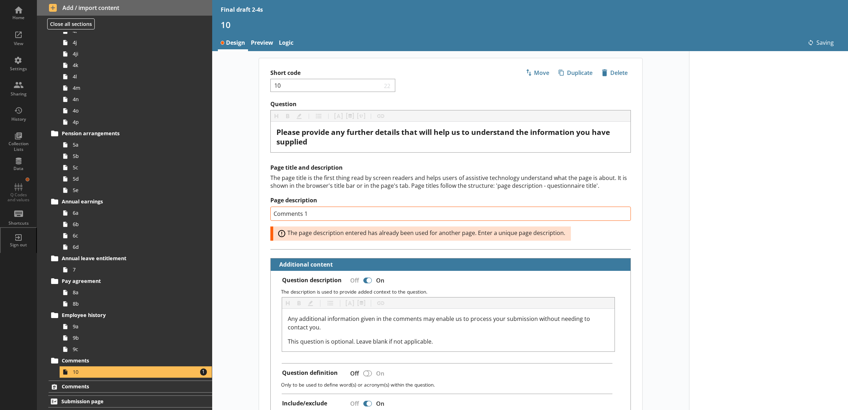
click at [335, 191] on div "Page title and description The page title is the first thing read by screen rea…" at bounding box center [450, 202] width 360 height 76
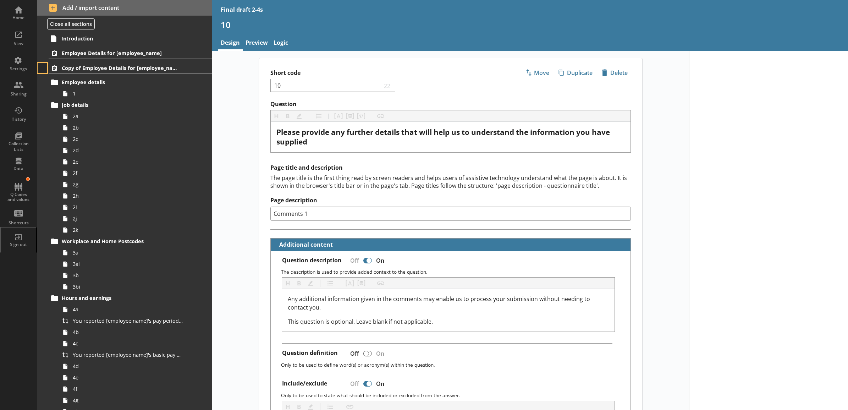
click at [39, 68] on button at bounding box center [43, 68] width 10 height 10
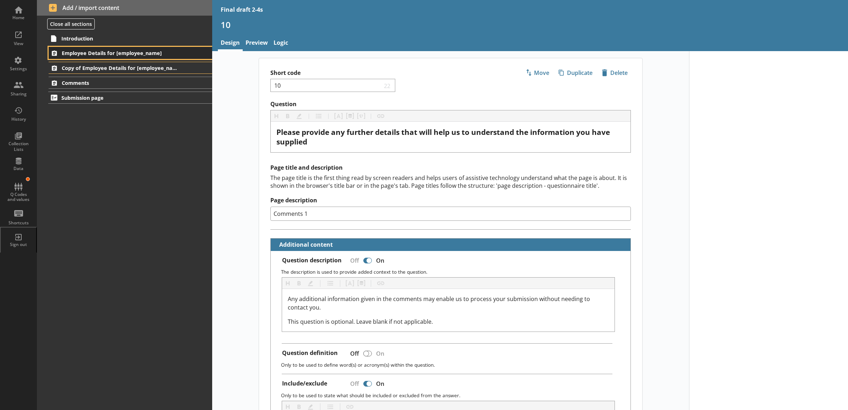
click at [73, 54] on span "Employee Details for [employee_name]" at bounding box center [121, 53] width 118 height 7
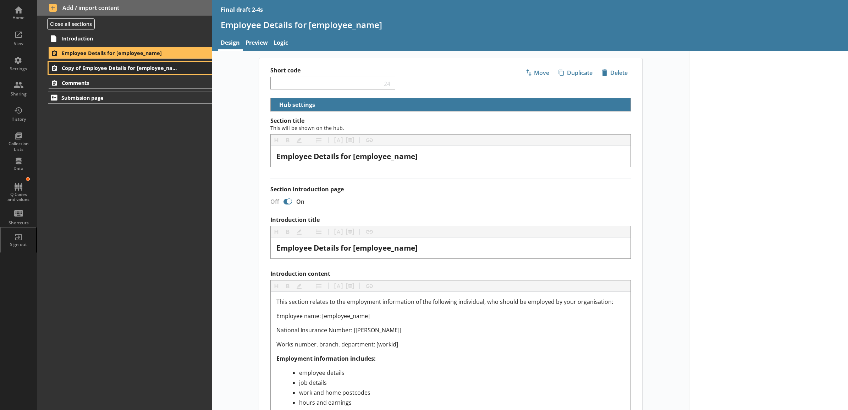
click at [151, 66] on span "Copy of Employee Details for [employee_name]" at bounding box center [121, 68] width 118 height 7
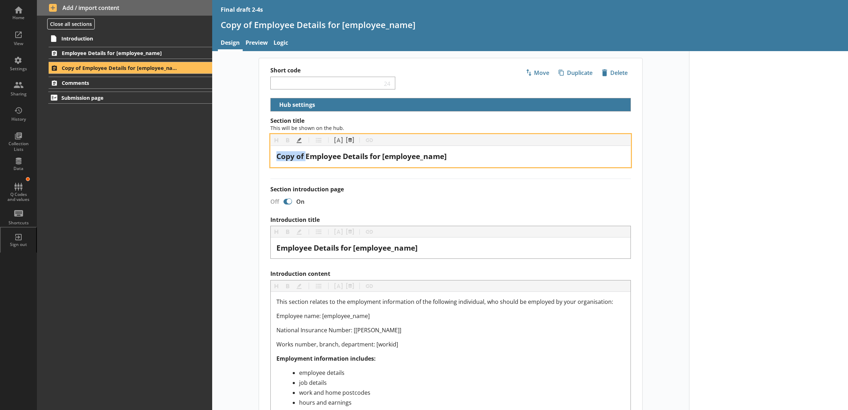
drag, startPoint x: 304, startPoint y: 158, endPoint x: 254, endPoint y: 157, distance: 49.7
click at [254, 157] on main "Short code 24 Move icon-copy Duplicate icon-delete Created with Sketch. Delete …" at bounding box center [450, 399] width 397 height 683
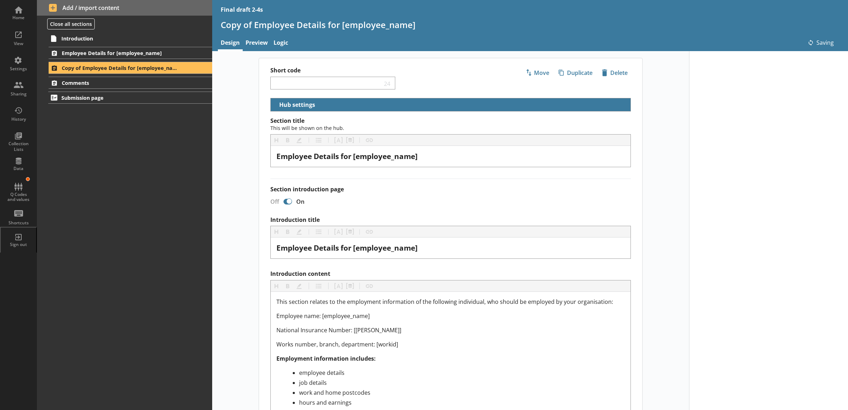
click at [252, 188] on main "Short code 24 Move icon-copy Duplicate icon-delete Created with Sketch. Delete …" at bounding box center [450, 399] width 397 height 683
click at [147, 53] on span "Employee Details for [employee_name]" at bounding box center [121, 53] width 118 height 7
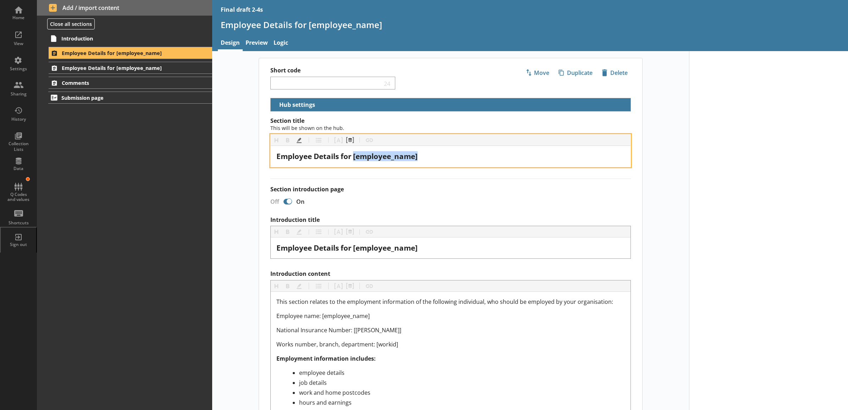
drag, startPoint x: 419, startPoint y: 160, endPoint x: 352, endPoint y: 164, distance: 66.8
click at [352, 164] on div "Employee Details for [employee_name]" at bounding box center [451, 156] width 360 height 21
click at [414, 158] on span "Employee Details for [employee_name]" at bounding box center [346, 156] width 141 height 10
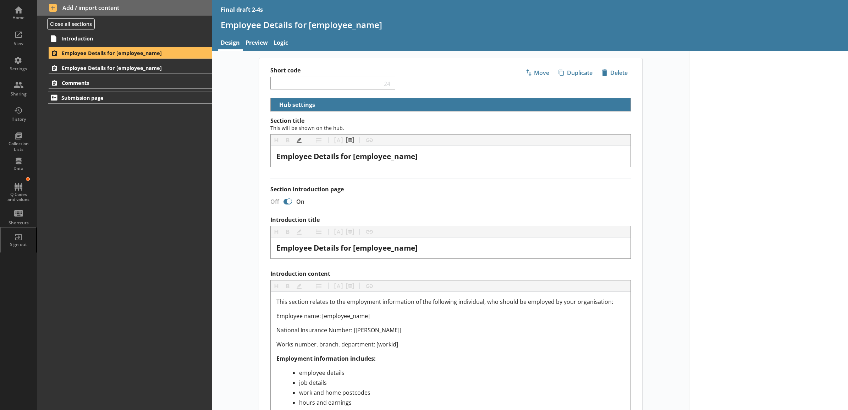
click at [242, 148] on div "Short code 24 Move icon-copy Duplicate icon-delete Created with Sketch. Delete …" at bounding box center [450, 399] width 477 height 683
click at [133, 68] on span "Employee Details for [employee_name]" at bounding box center [121, 68] width 118 height 7
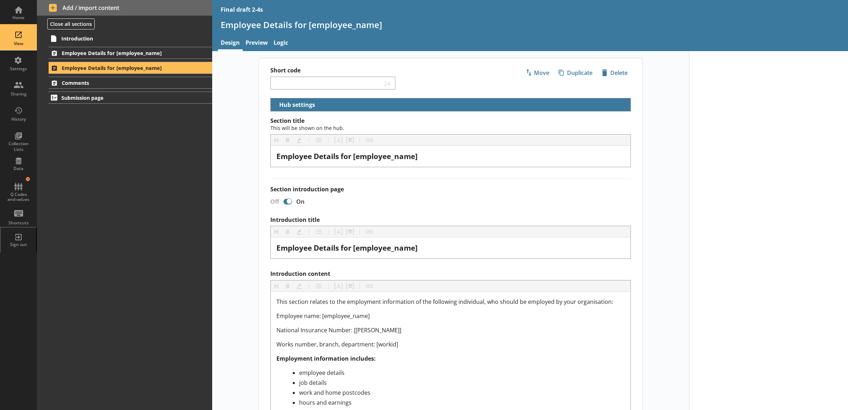
click at [10, 37] on div "View" at bounding box center [18, 37] width 25 height 25
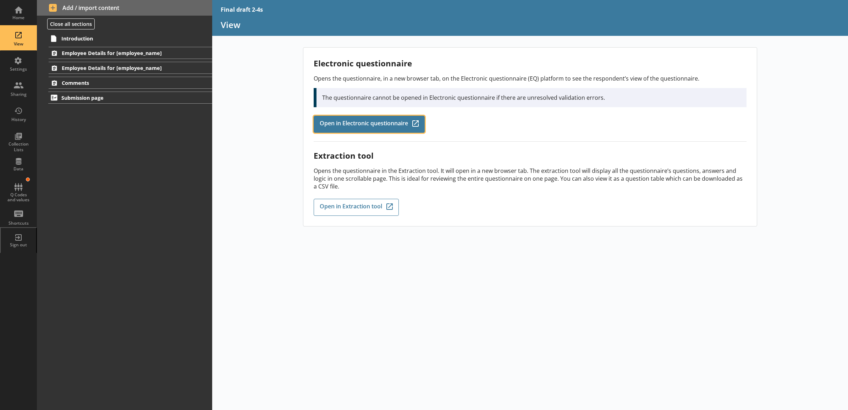
click at [344, 120] on span "Open in Electronic questionnaire" at bounding box center [364, 124] width 88 height 8
